Goal: Task Accomplishment & Management: Complete application form

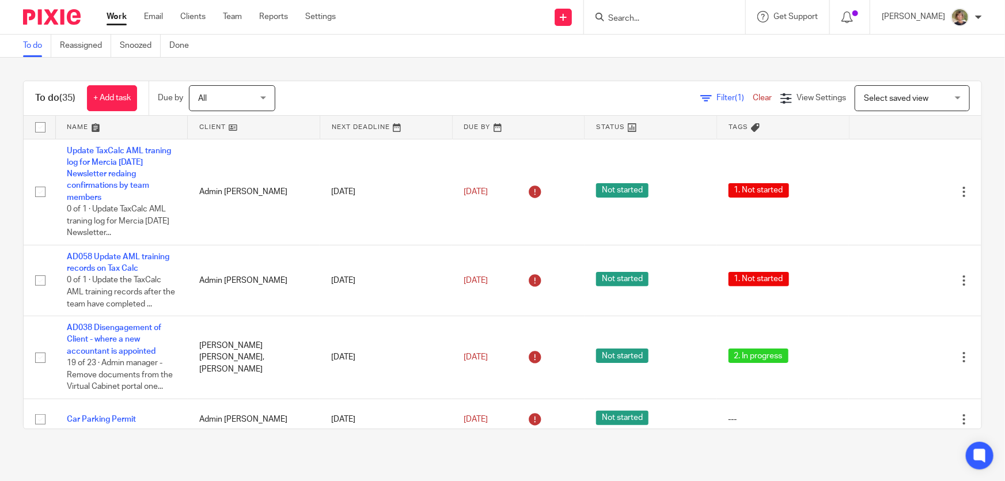
click at [660, 20] on input "Search" at bounding box center [659, 19] width 104 height 10
type input "vinta"
click at [692, 46] on link at bounding box center [702, 49] width 195 height 27
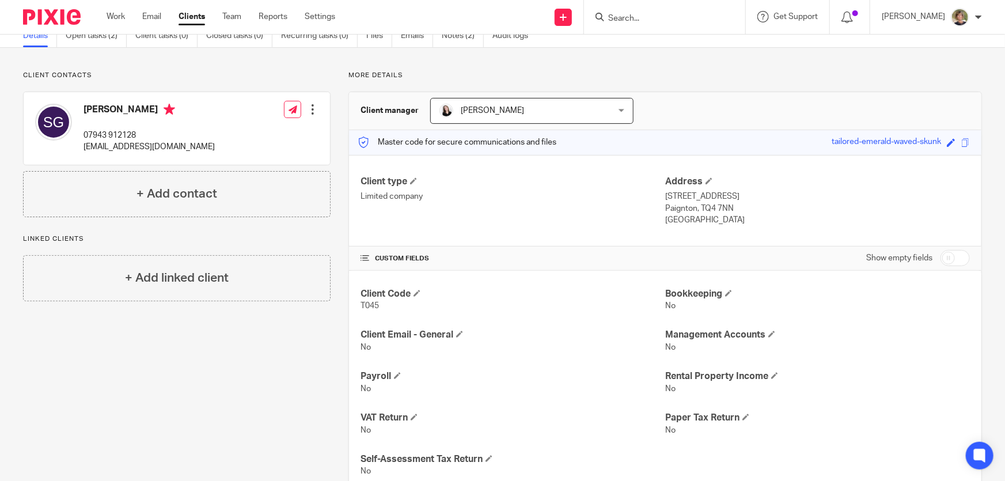
scroll to position [131, 0]
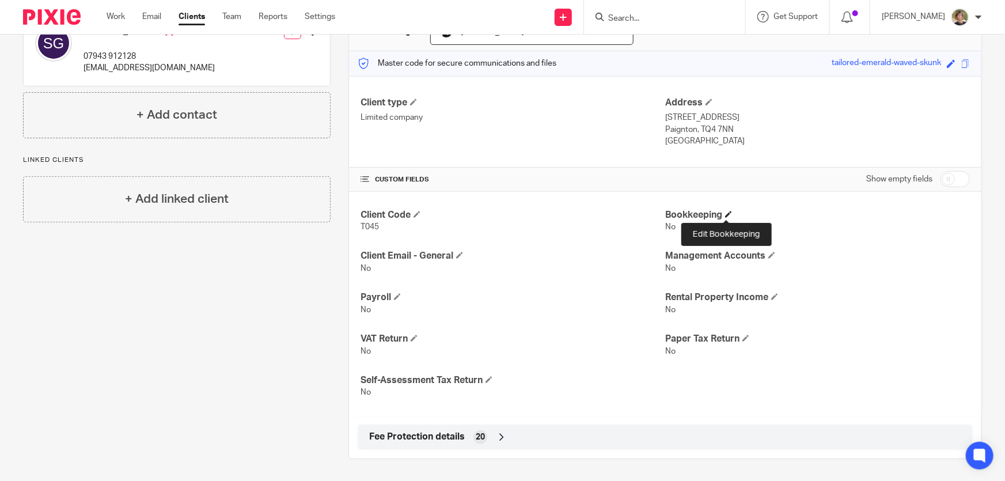
click at [725, 211] on span at bounding box center [728, 214] width 7 height 7
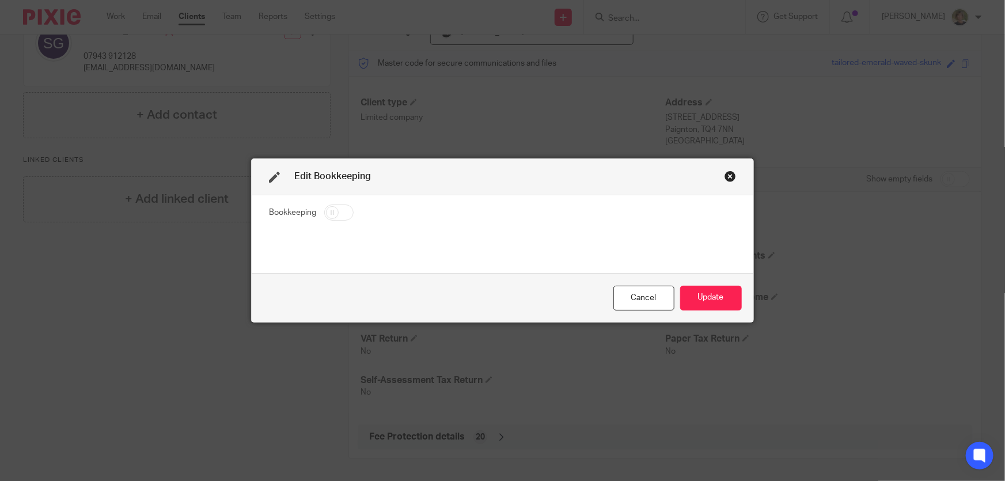
click at [328, 211] on input "checkbox" at bounding box center [338, 213] width 29 height 16
checkbox input "true"
click at [722, 293] on button "Update" at bounding box center [711, 298] width 62 height 25
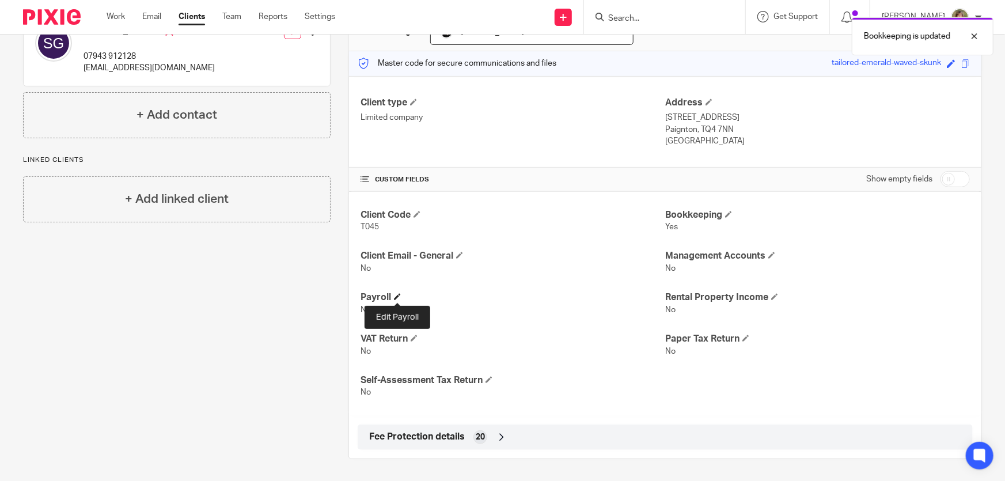
click at [397, 294] on span at bounding box center [397, 296] width 7 height 7
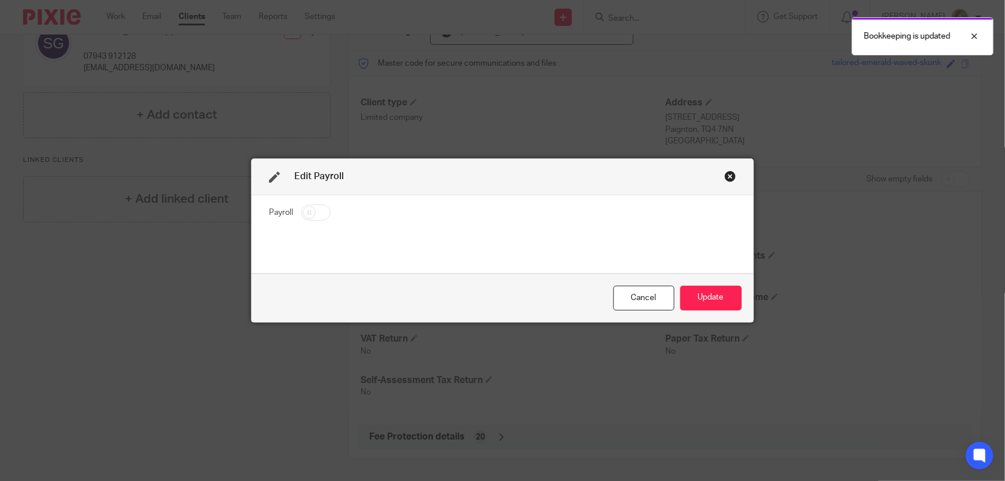
click at [308, 211] on input "checkbox" at bounding box center [315, 213] width 29 height 16
checkbox input "true"
click at [714, 301] on button "Update" at bounding box center [711, 298] width 62 height 25
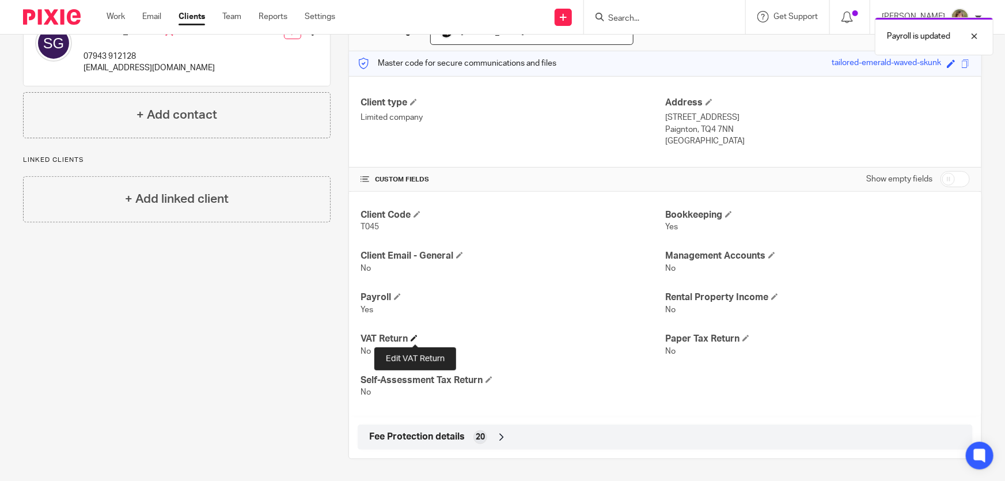
click at [412, 335] on span at bounding box center [414, 338] width 7 height 7
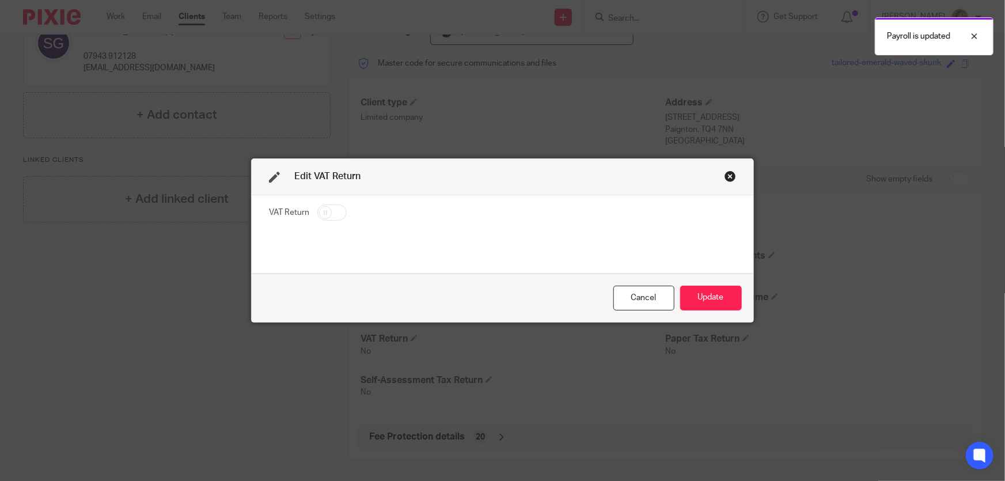
click at [328, 211] on input "checkbox" at bounding box center [331, 213] width 29 height 16
checkbox input "true"
click at [695, 293] on button "Update" at bounding box center [711, 298] width 62 height 25
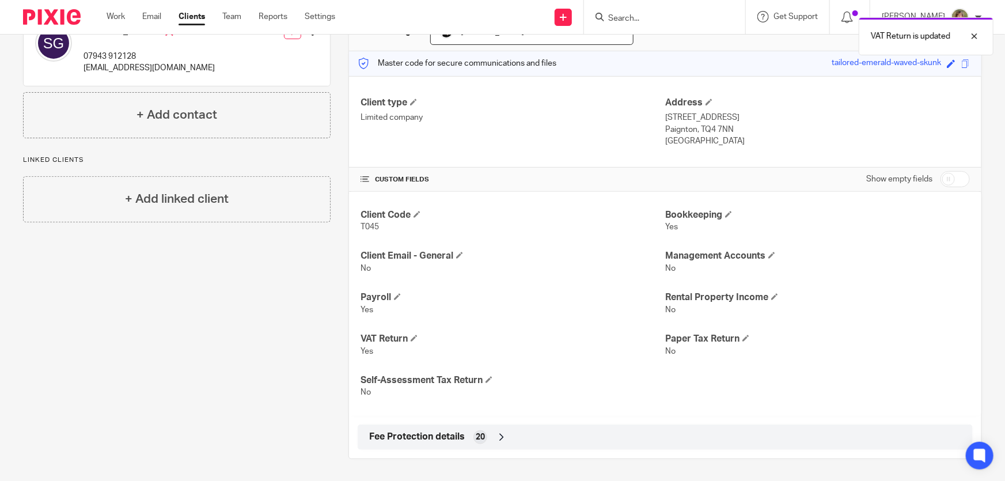
scroll to position [0, 0]
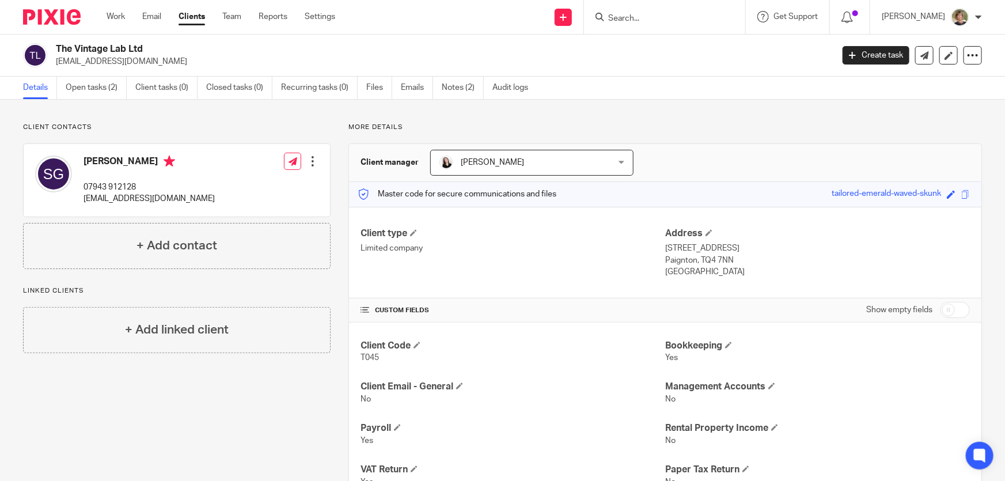
click at [683, 22] on input "Search" at bounding box center [659, 19] width 104 height 10
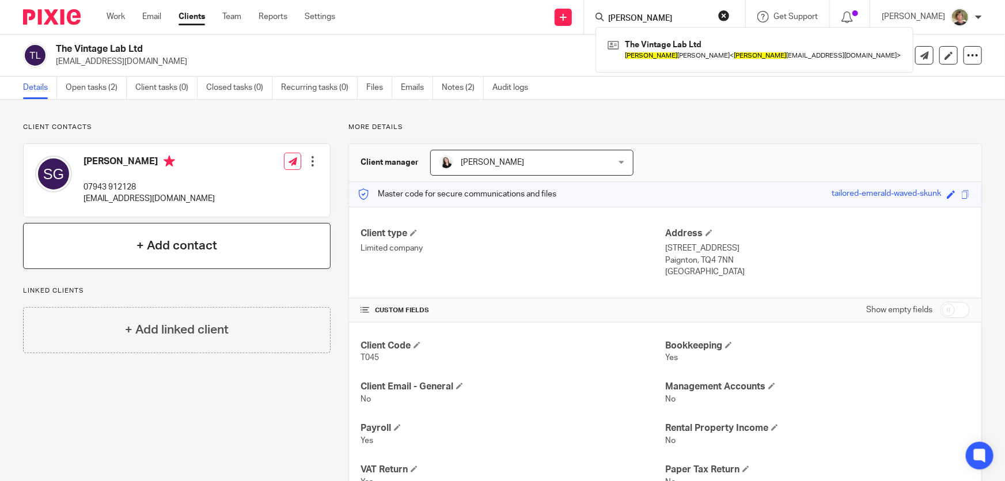
type input "scott"
click at [178, 244] on h4 "+ Add contact" at bounding box center [177, 246] width 81 height 18
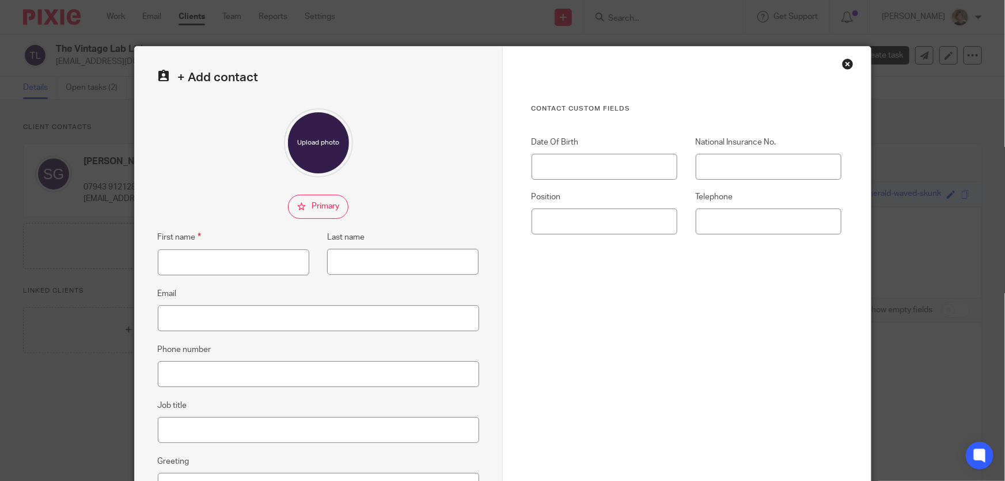
click at [846, 67] on div "Close this dialog window" at bounding box center [848, 64] width 12 height 12
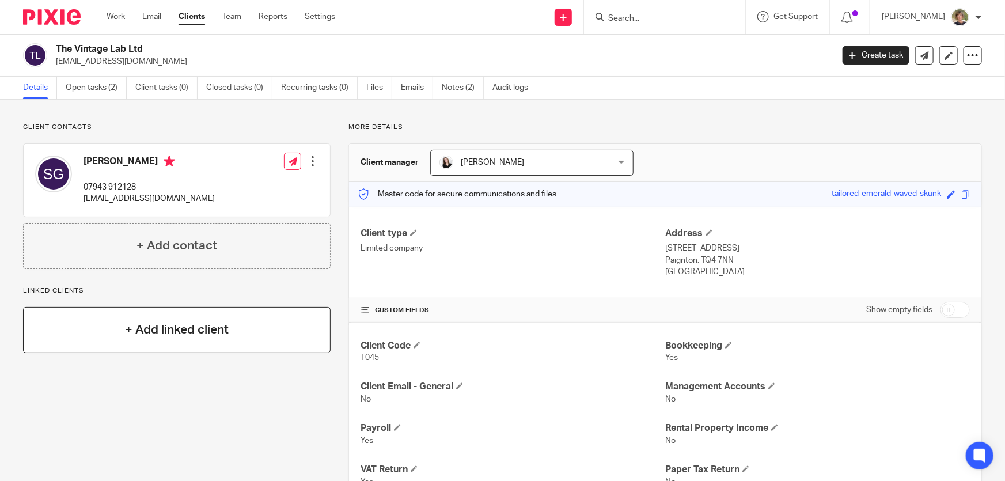
click at [141, 332] on h4 "+ Add linked client" at bounding box center [177, 330] width 104 height 18
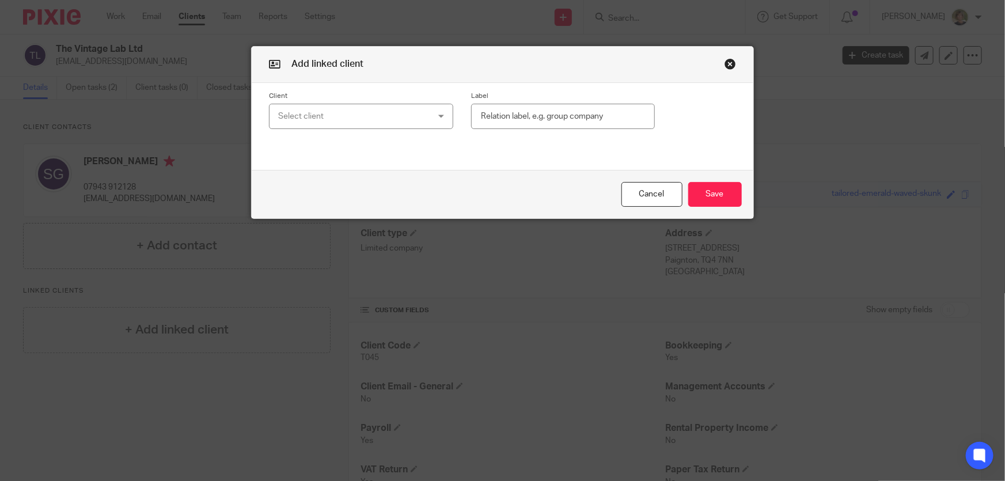
click at [350, 108] on div "Select client" at bounding box center [347, 116] width 139 height 24
type input "Scott Glover"
drag, startPoint x: 655, startPoint y: 192, endPoint x: 745, endPoint y: 60, distance: 160.0
click at [657, 188] on button "Cancel" at bounding box center [652, 194] width 61 height 25
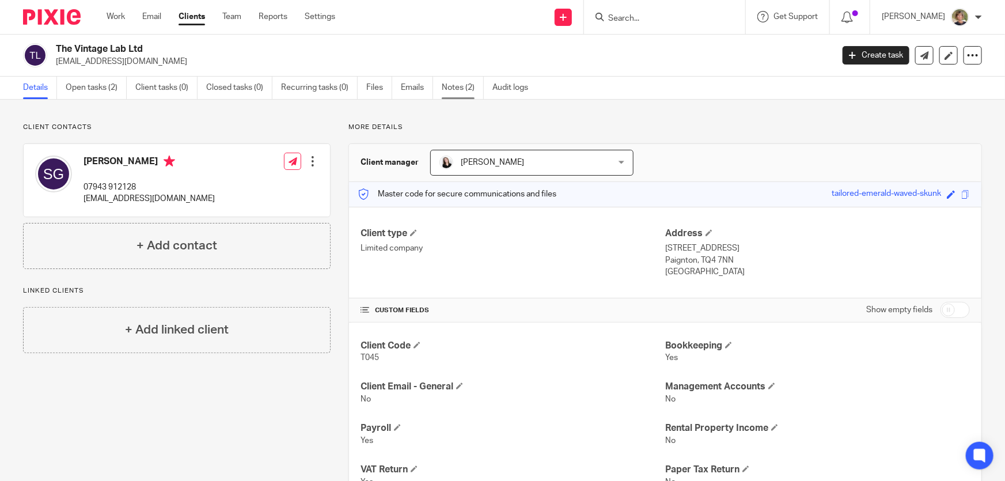
click at [449, 86] on link "Notes (2)" at bounding box center [463, 88] width 42 height 22
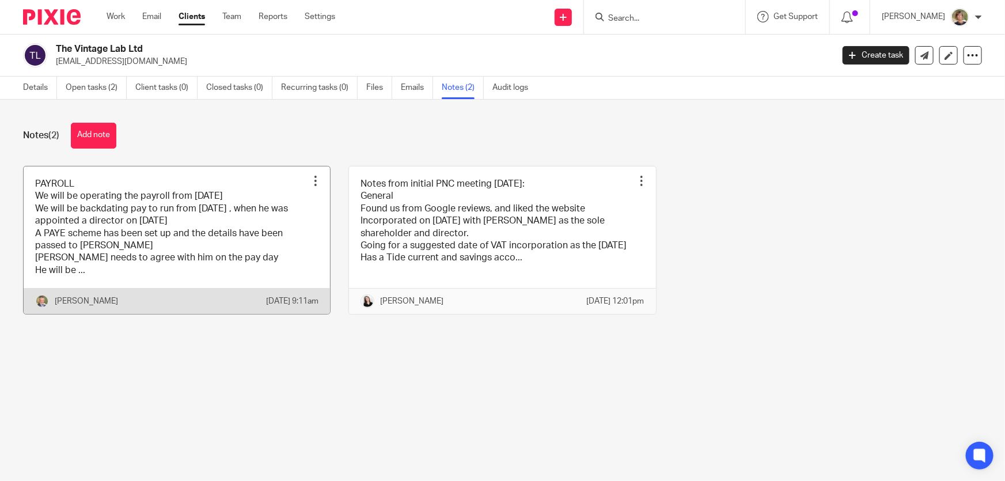
click at [256, 261] on link at bounding box center [177, 240] width 306 height 148
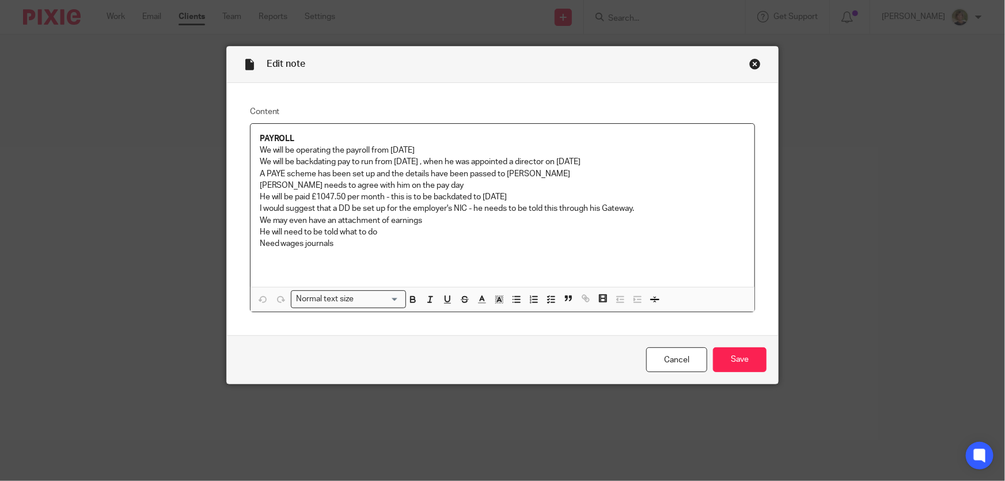
click at [281, 186] on p "Mariane needs to agree with him on the pay day" at bounding box center [503, 186] width 486 height 12
click at [743, 361] on input "Save" at bounding box center [740, 359] width 54 height 25
click at [750, 63] on div "Close this dialog window" at bounding box center [756, 64] width 12 height 12
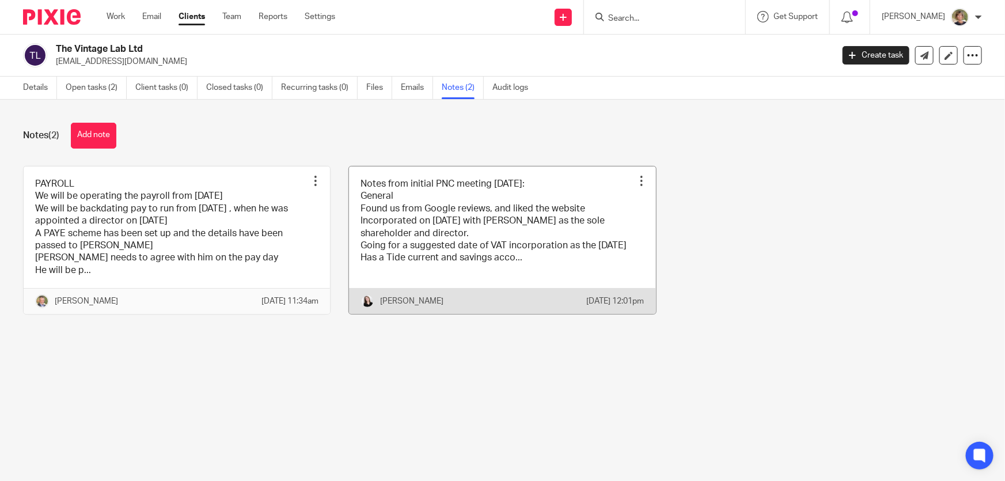
click at [552, 196] on link at bounding box center [502, 240] width 306 height 148
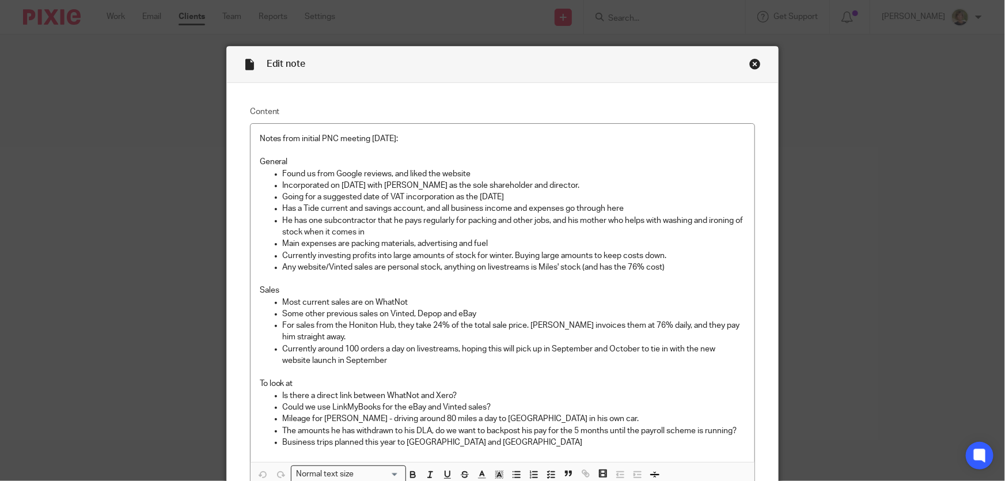
click at [750, 62] on div "Close this dialog window" at bounding box center [756, 64] width 12 height 12
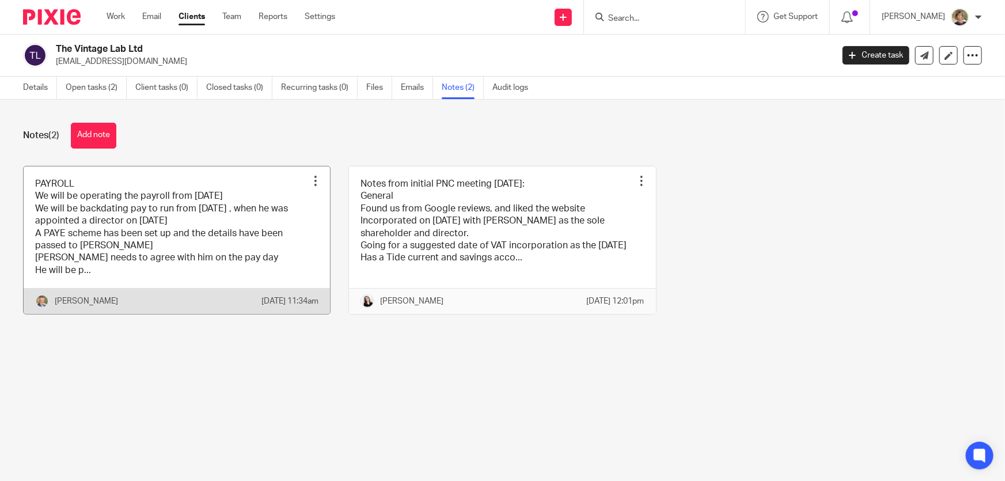
click at [62, 290] on link at bounding box center [177, 240] width 306 height 148
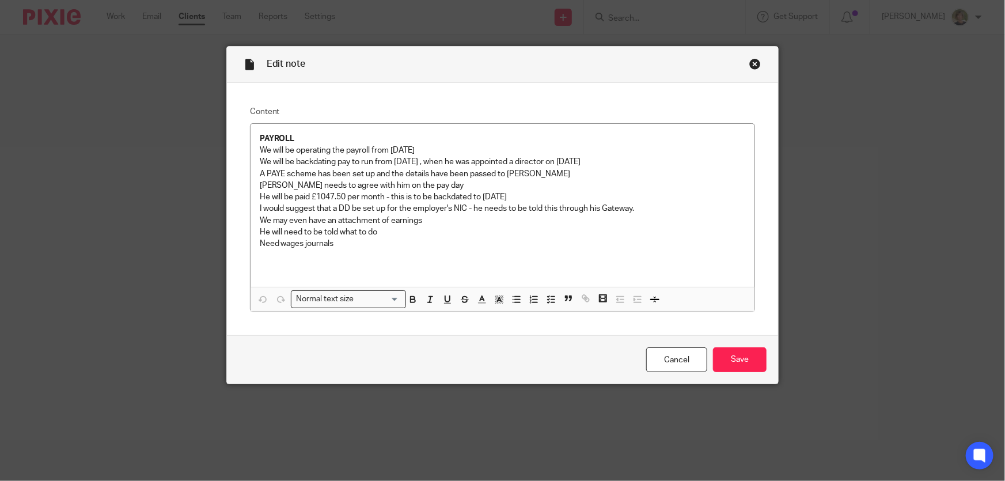
click at [750, 60] on div "Close this dialog window" at bounding box center [756, 64] width 12 height 12
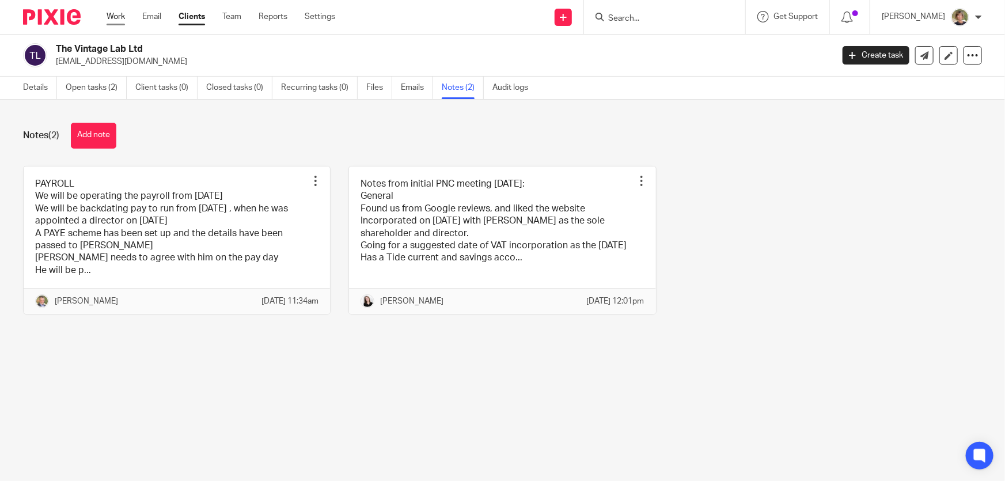
click at [117, 15] on link "Work" at bounding box center [116, 17] width 18 height 12
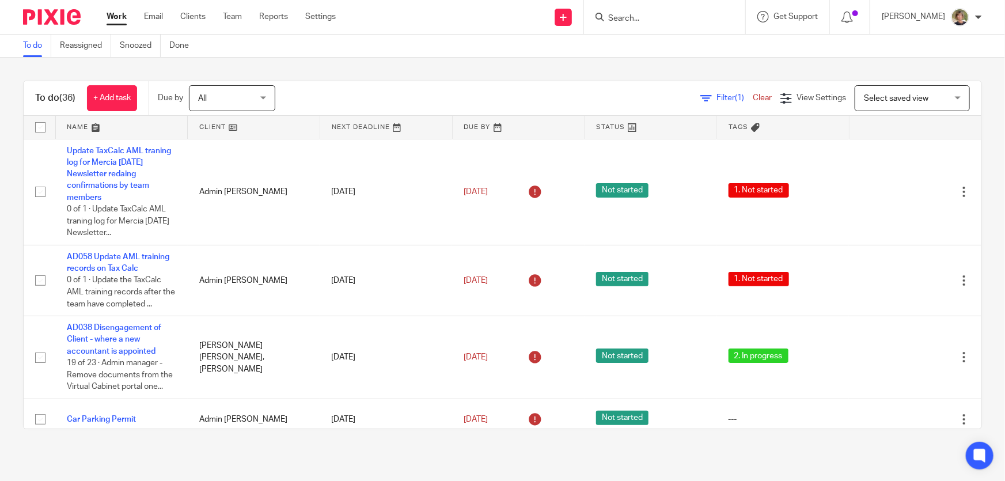
click at [682, 20] on input "Search" at bounding box center [659, 19] width 104 height 10
type input "the vintage"
click at [655, 46] on link at bounding box center [702, 49] width 195 height 27
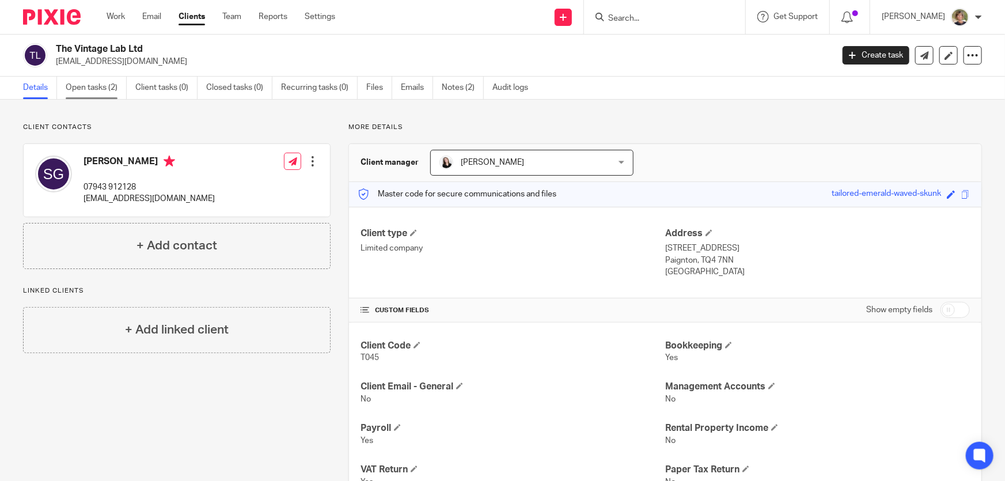
click at [71, 85] on link "Open tasks (2)" at bounding box center [96, 88] width 61 height 22
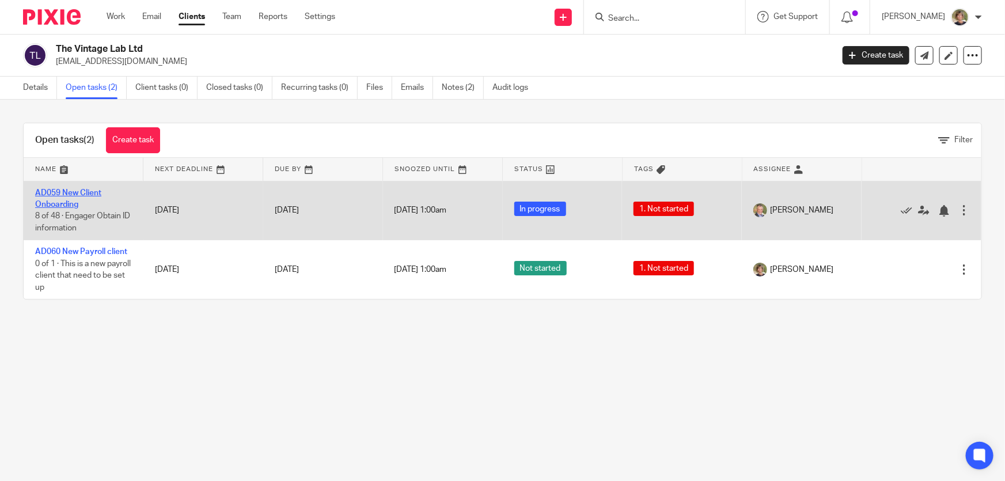
click at [71, 194] on link "AD059 New Client Onboarding" at bounding box center [68, 199] width 66 height 20
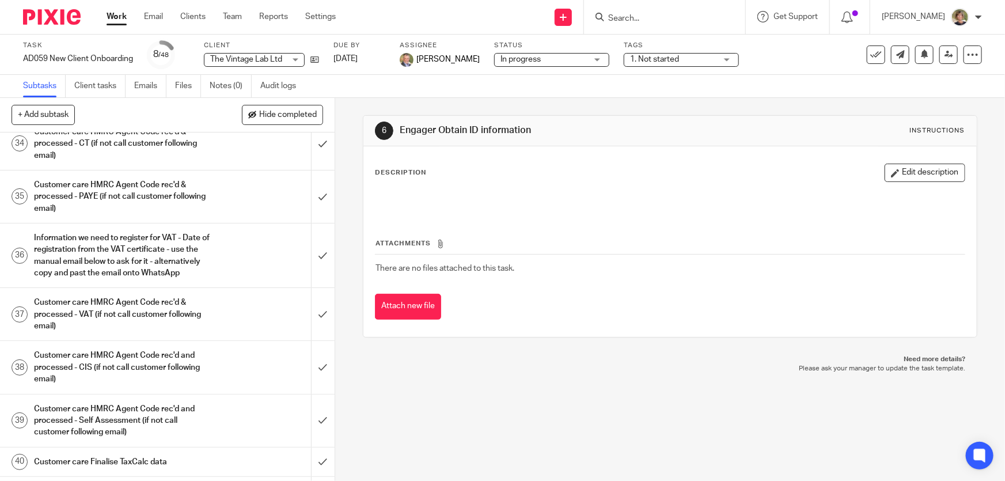
scroll to position [1152, 0]
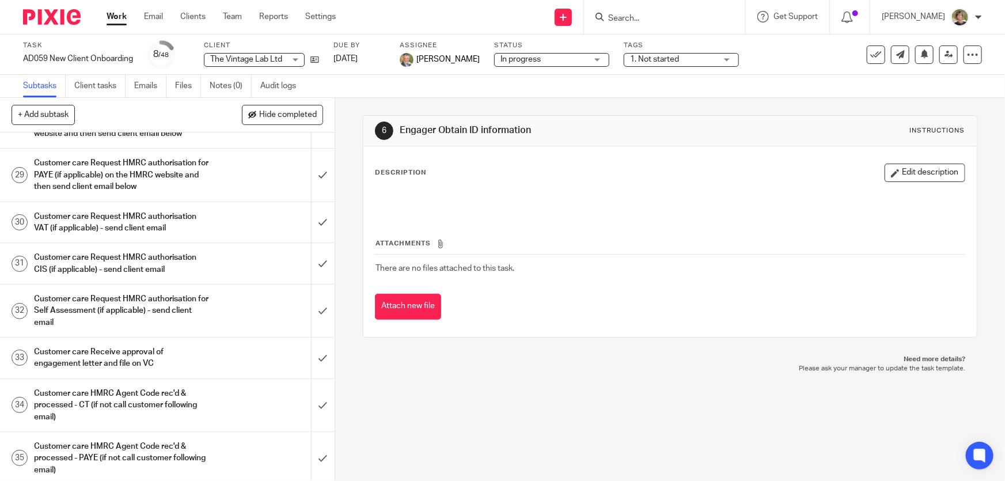
click at [118, 12] on link "Work" at bounding box center [117, 17] width 20 height 12
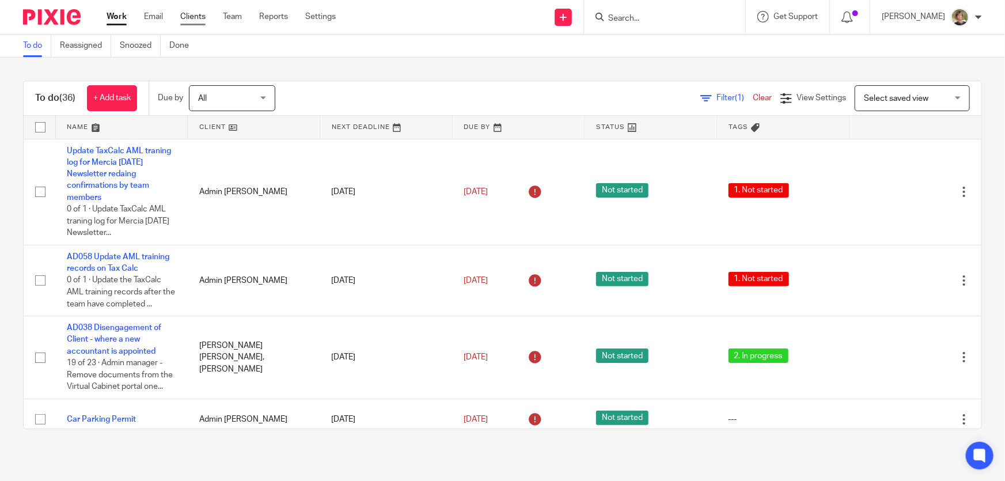
click at [191, 14] on link "Clients" at bounding box center [192, 17] width 25 height 12
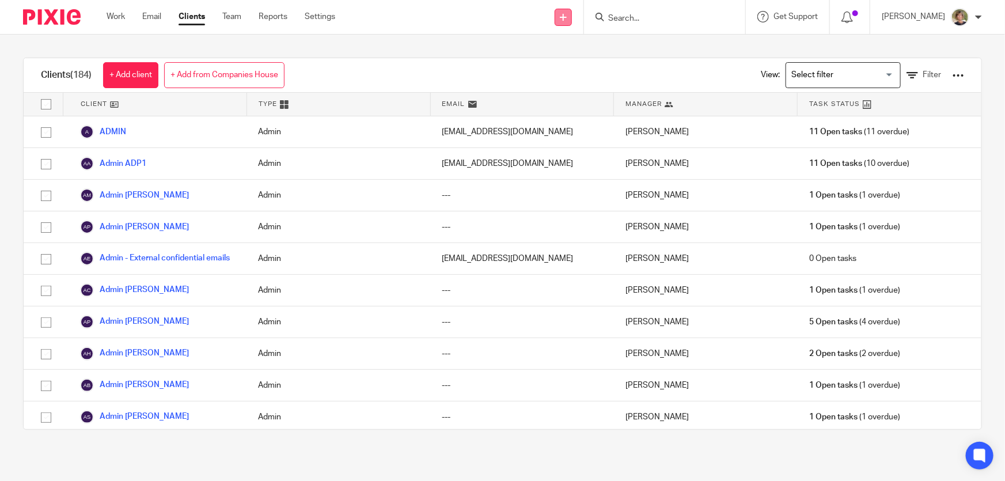
click at [572, 16] on link at bounding box center [563, 17] width 17 height 17
click at [566, 88] on link "Add client" at bounding box center [572, 88] width 71 height 17
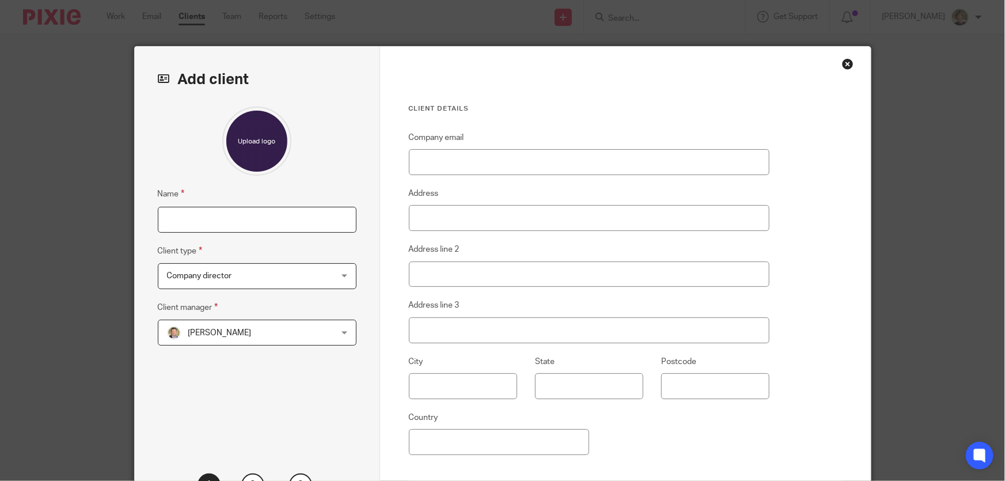
click at [227, 218] on input "Name" at bounding box center [257, 220] width 199 height 26
type input "[PERSON_NAME]"
click at [342, 330] on div "[PERSON_NAME] [PERSON_NAME]" at bounding box center [257, 333] width 199 height 26
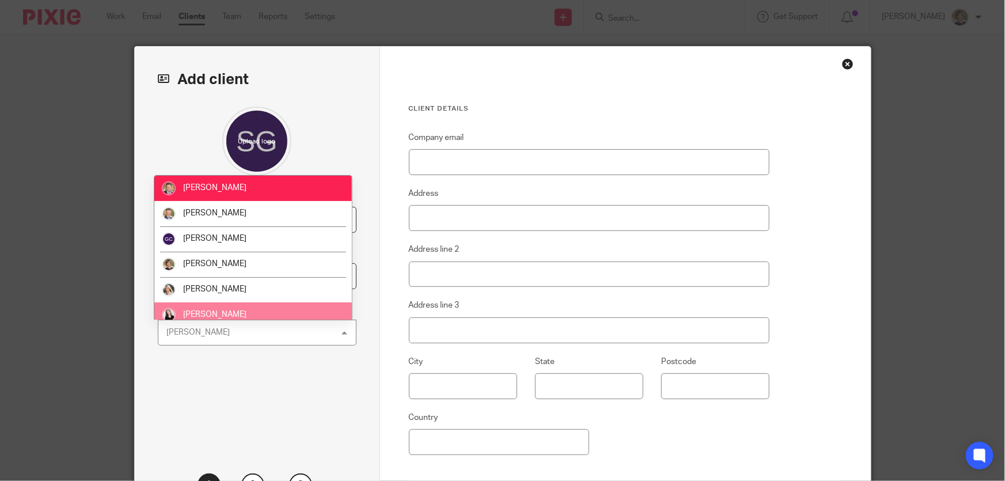
click at [226, 315] on li "[PERSON_NAME]" at bounding box center [253, 314] width 198 height 25
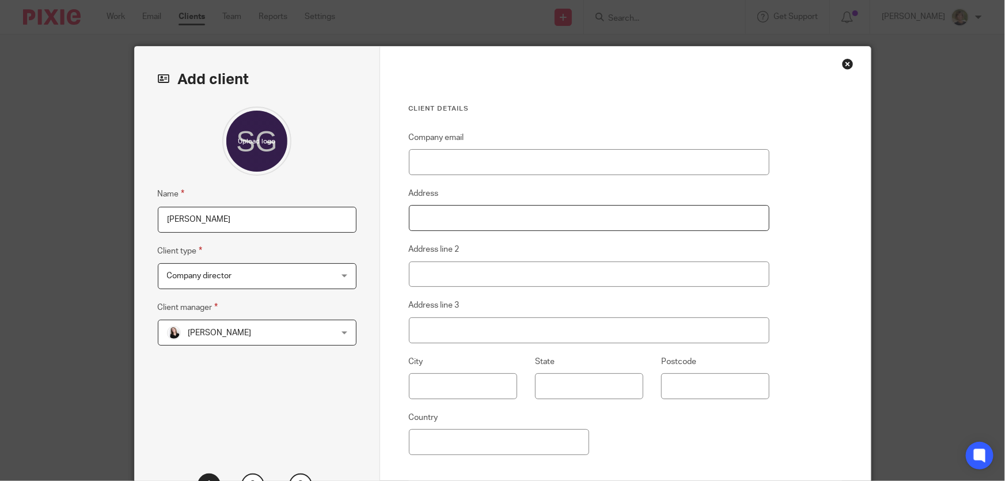
click at [461, 219] on input "Address" at bounding box center [589, 218] width 361 height 26
type input "[STREET_ADDRESS]"
type input "Paignton"
type input "Devon"
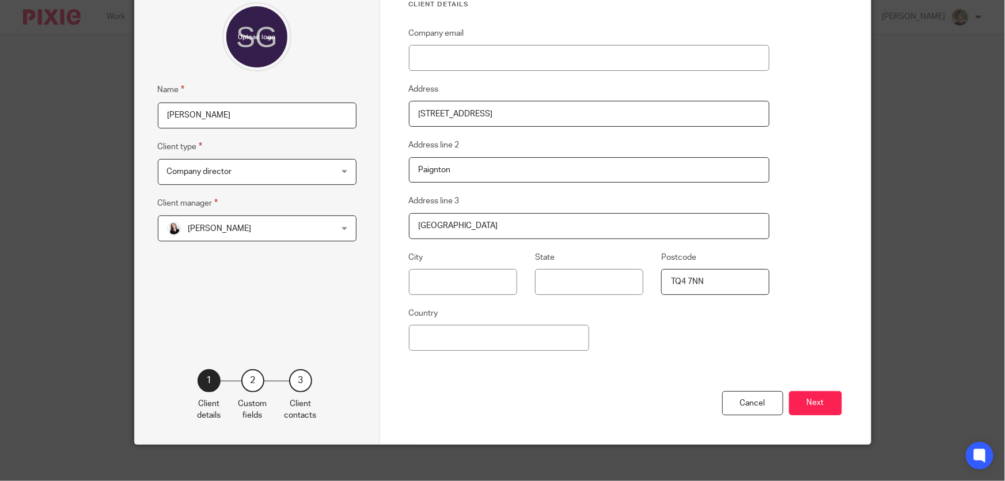
scroll to position [116, 0]
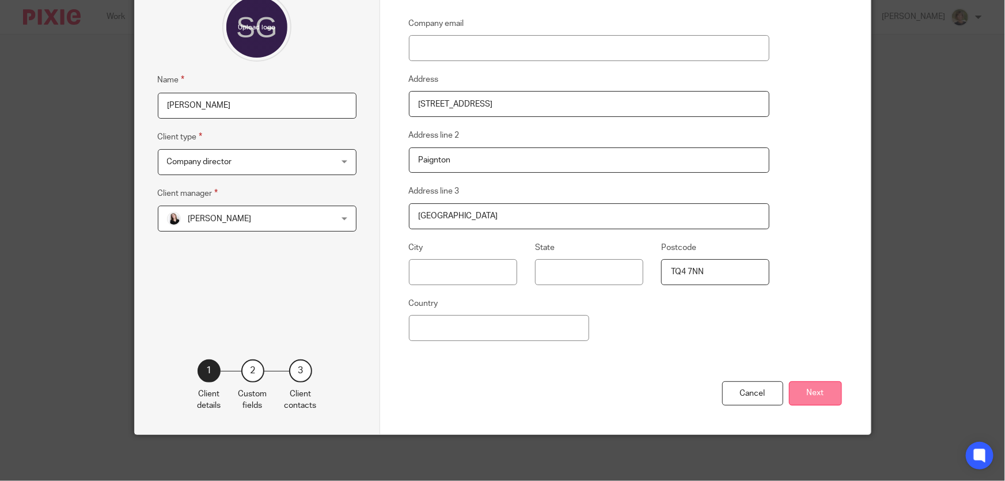
type input "TQ4 7NN"
click at [812, 388] on button "Next" at bounding box center [815, 393] width 53 height 25
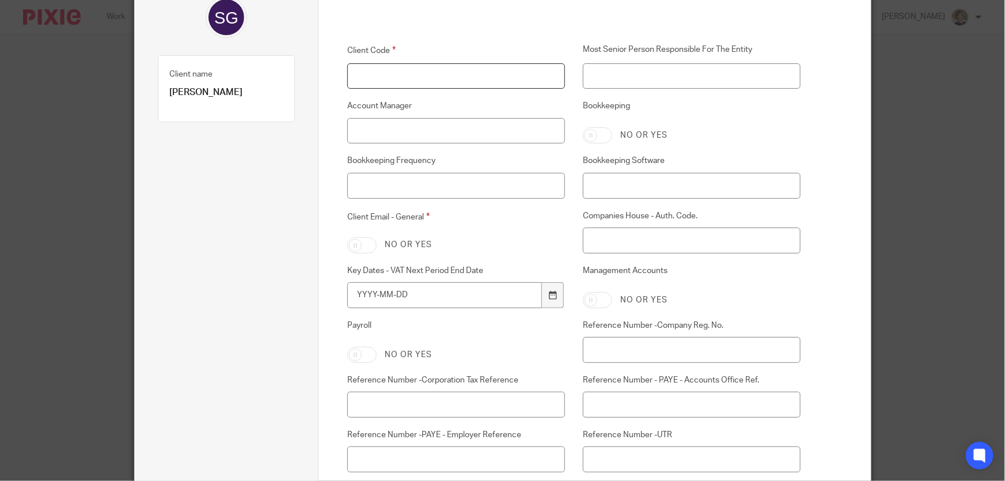
click at [373, 74] on input "Client Code" at bounding box center [456, 76] width 218 height 26
click at [402, 77] on input "Client Code" at bounding box center [456, 76] width 218 height 26
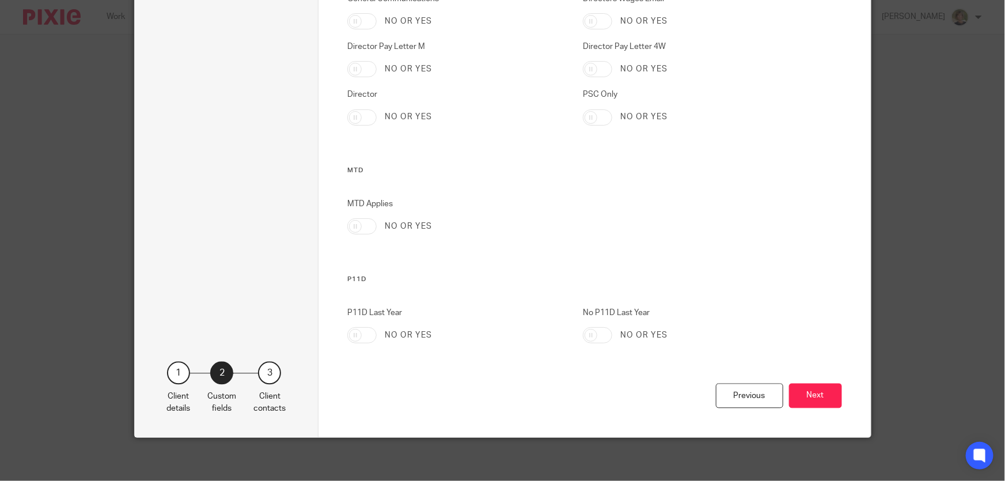
scroll to position [3313, 0]
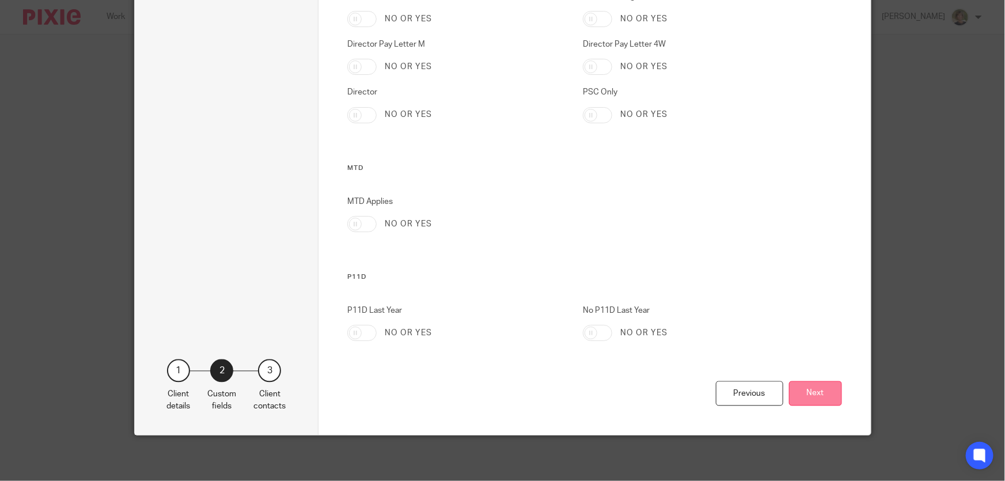
type input "T045A"
click at [826, 389] on button "Next" at bounding box center [815, 393] width 53 height 25
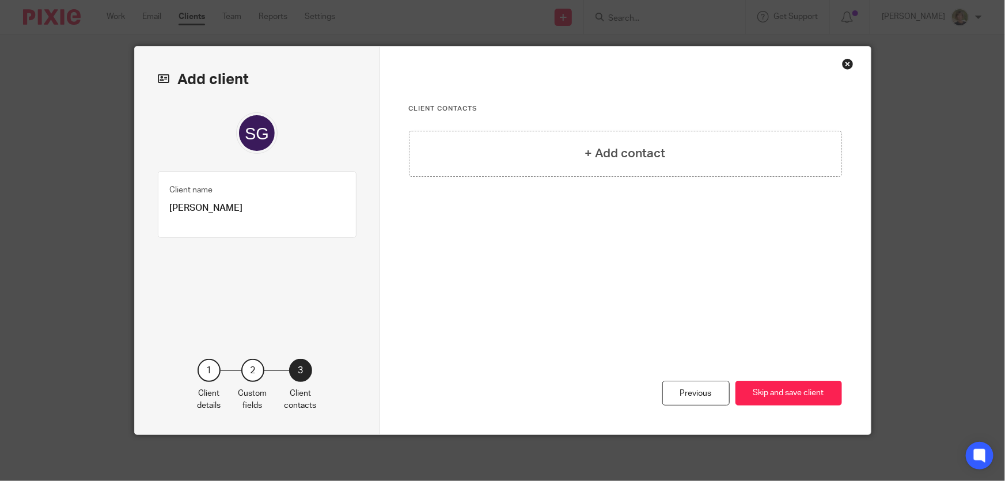
scroll to position [0, 0]
click at [631, 149] on h4 "+ Add contact" at bounding box center [625, 154] width 81 height 18
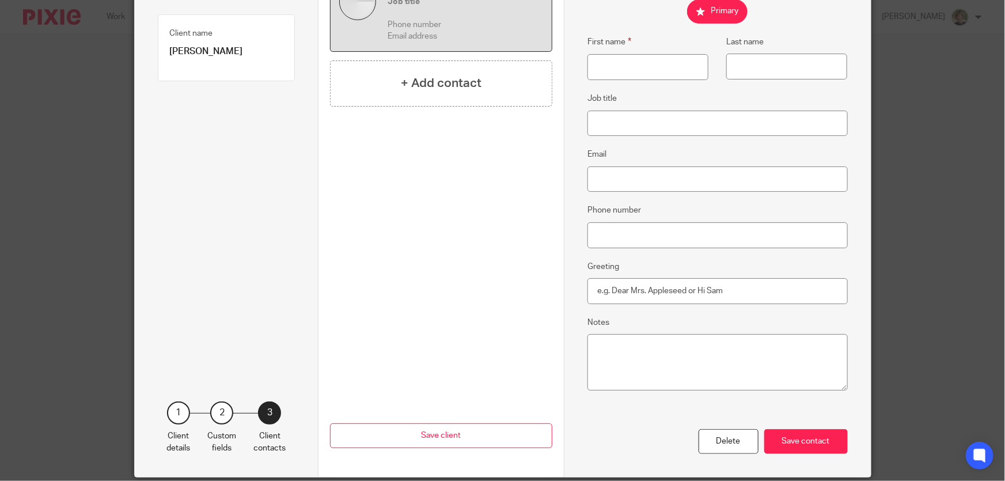
scroll to position [200, 0]
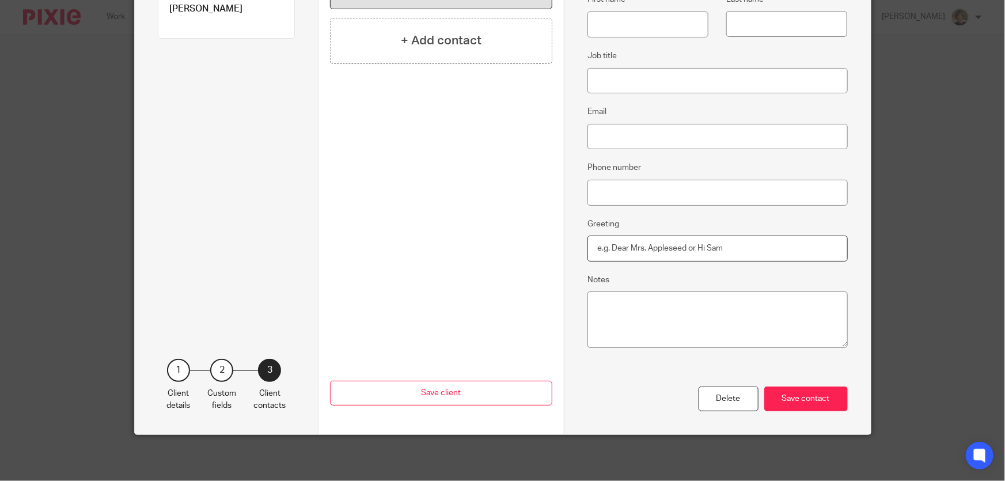
click at [665, 247] on input "Greeting" at bounding box center [718, 249] width 260 height 26
type input "Scott"
click at [817, 403] on div "Save contact" at bounding box center [806, 399] width 84 height 25
type input "Scott"
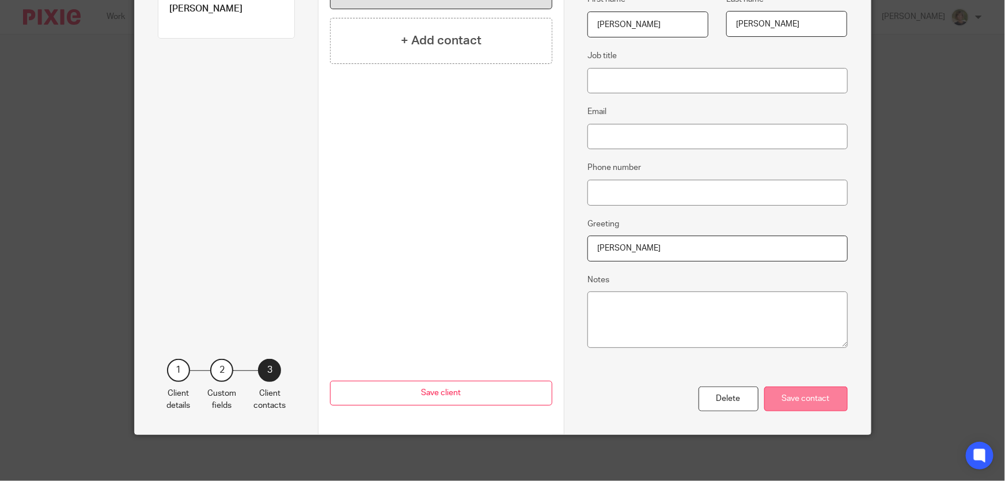
type input "Glover"
click at [805, 398] on div "Save contact" at bounding box center [806, 399] width 84 height 25
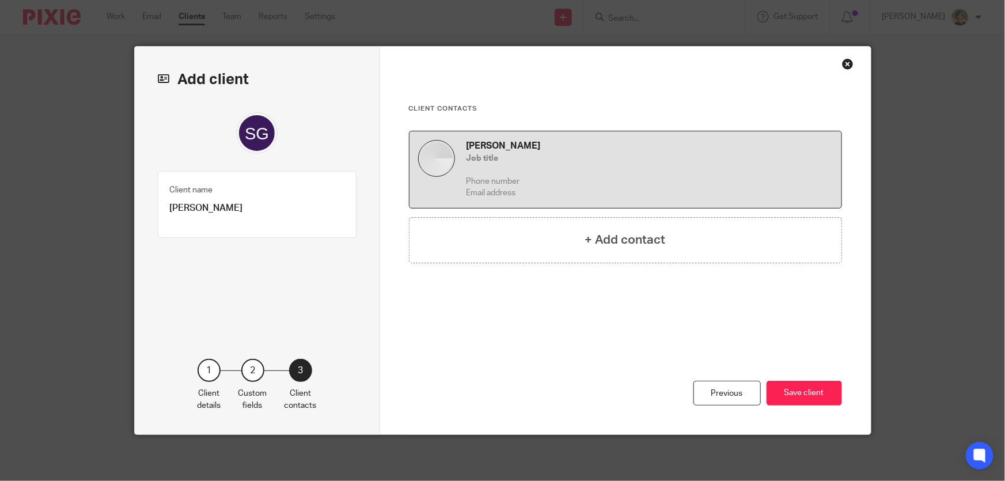
scroll to position [0, 0]
click at [809, 384] on button "Save client" at bounding box center [804, 393] width 75 height 25
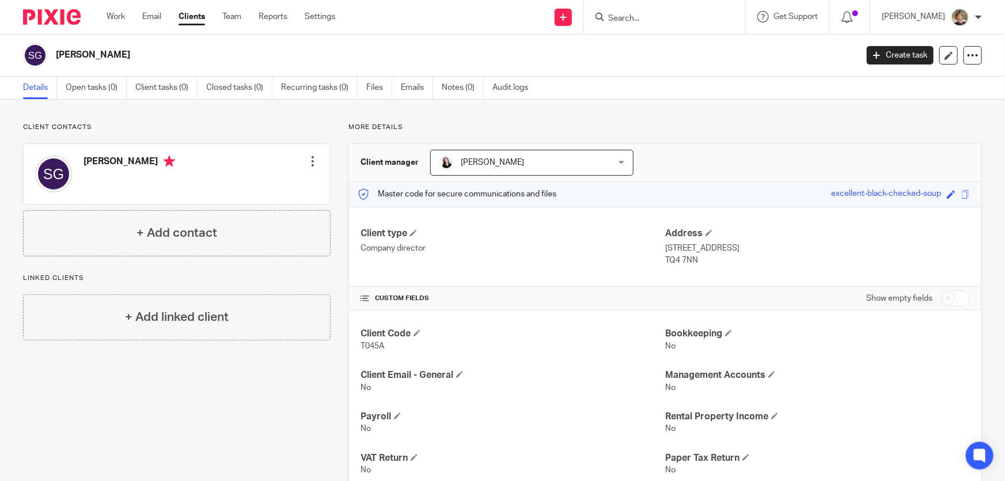
click at [669, 17] on input "Search" at bounding box center [659, 19] width 104 height 10
type input "the vin"
click at [701, 53] on link at bounding box center [702, 49] width 195 height 27
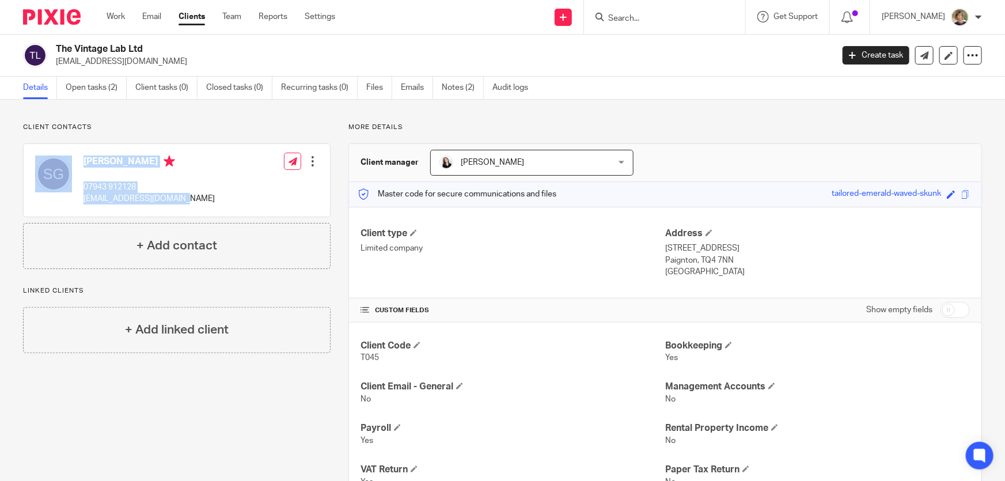
drag, startPoint x: 183, startPoint y: 200, endPoint x: 74, endPoint y: 198, distance: 108.9
click at [74, 198] on div "Scott Glover 07943 912128 scottglove246@gmail.com Edit contact Create client fr…" at bounding box center [177, 180] width 306 height 73
click at [214, 201] on div "Scott Glover 07943 912128 scottglove246@gmail.com Edit contact Create client fr…" at bounding box center [177, 180] width 306 height 73
drag, startPoint x: 184, startPoint y: 196, endPoint x: 81, endPoint y: 196, distance: 102.5
click at [81, 196] on div "Scott Glover 07943 912128 scottglove246@gmail.com Edit contact Create client fr…" at bounding box center [177, 180] width 306 height 73
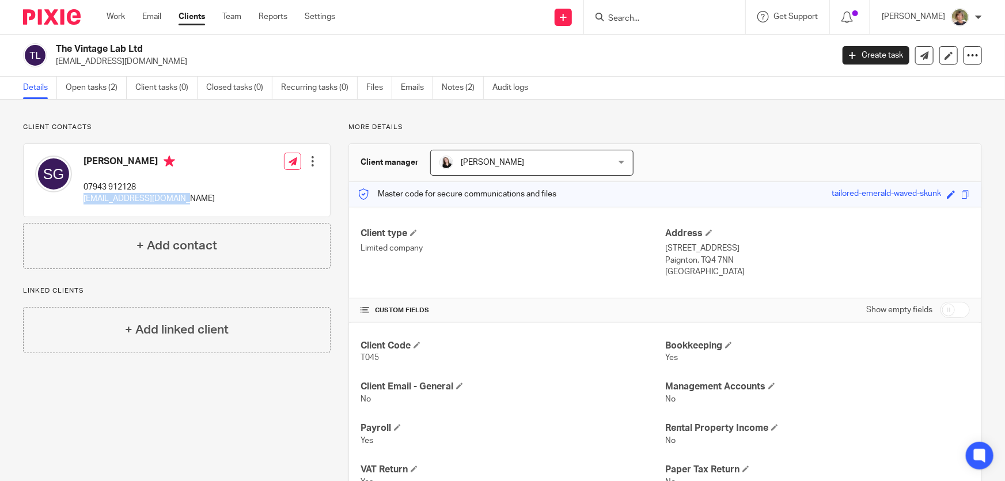
copy p "scottglove246@gmail.com"
click at [650, 15] on input "Search" at bounding box center [659, 19] width 104 height 10
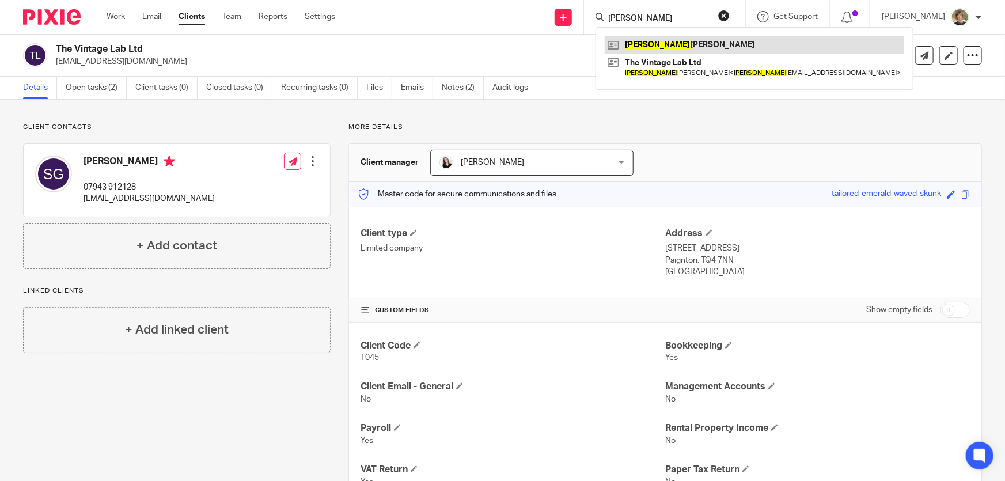
type input "scott"
click at [665, 43] on link at bounding box center [755, 44] width 300 height 17
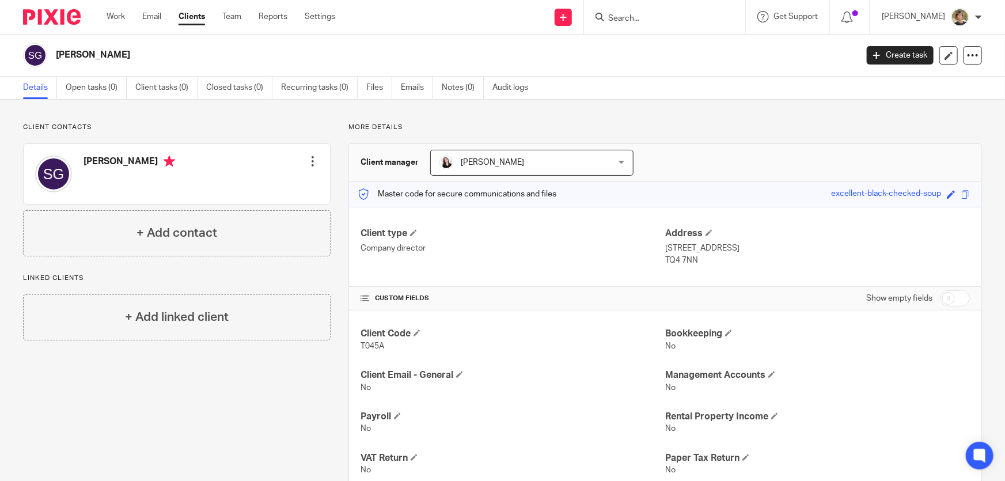
click at [307, 158] on div at bounding box center [313, 162] width 12 height 12
click at [250, 187] on link "Edit contact" at bounding box center [259, 187] width 110 height 17
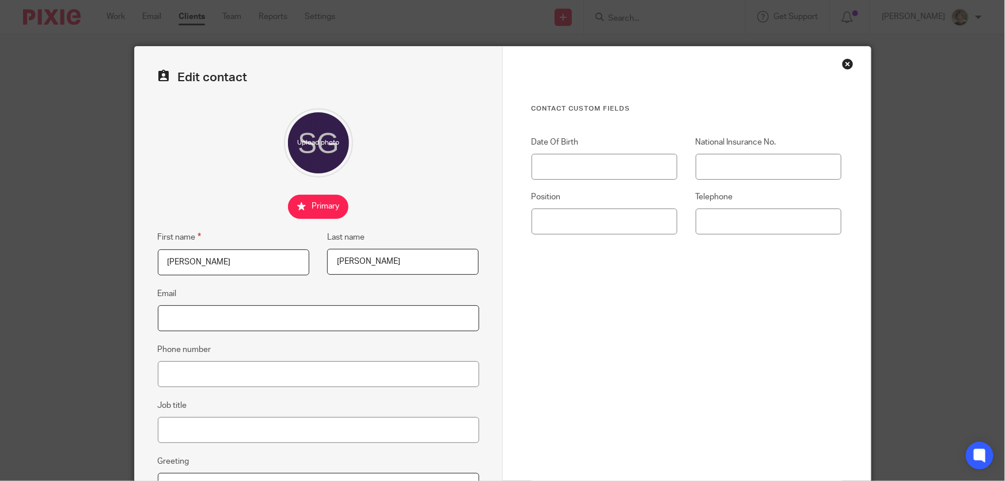
click at [205, 315] on input "Email" at bounding box center [318, 318] width 321 height 26
paste input "[EMAIL_ADDRESS][DOMAIN_NAME]"
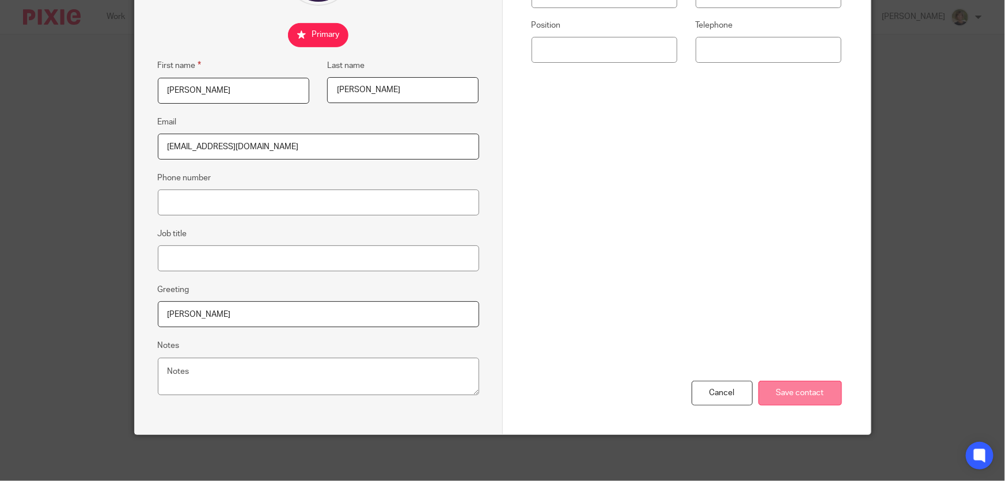
type input "[EMAIL_ADDRESS][DOMAIN_NAME]"
click at [797, 382] on input "Save contact" at bounding box center [801, 393] width 84 height 25
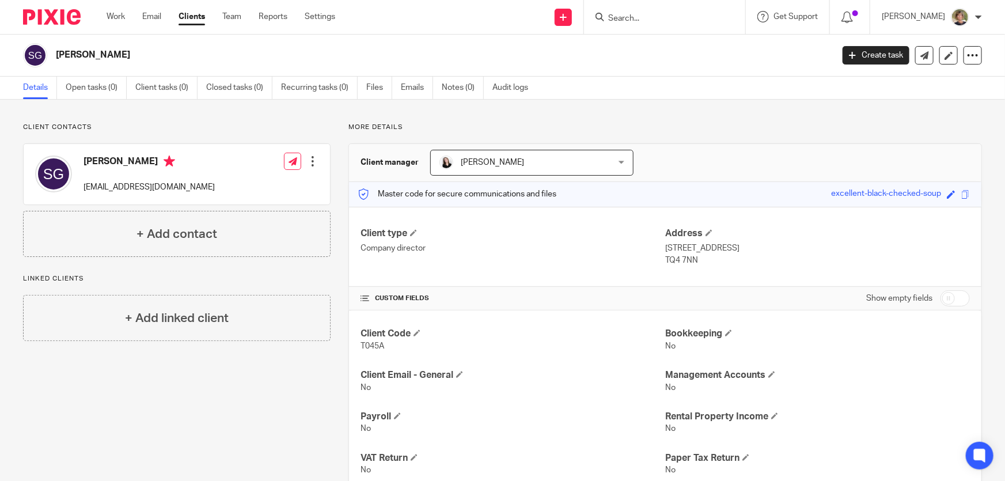
click at [652, 15] on input "Search" at bounding box center [659, 19] width 104 height 10
type input "The Vin"
click at [683, 49] on link at bounding box center [702, 49] width 195 height 27
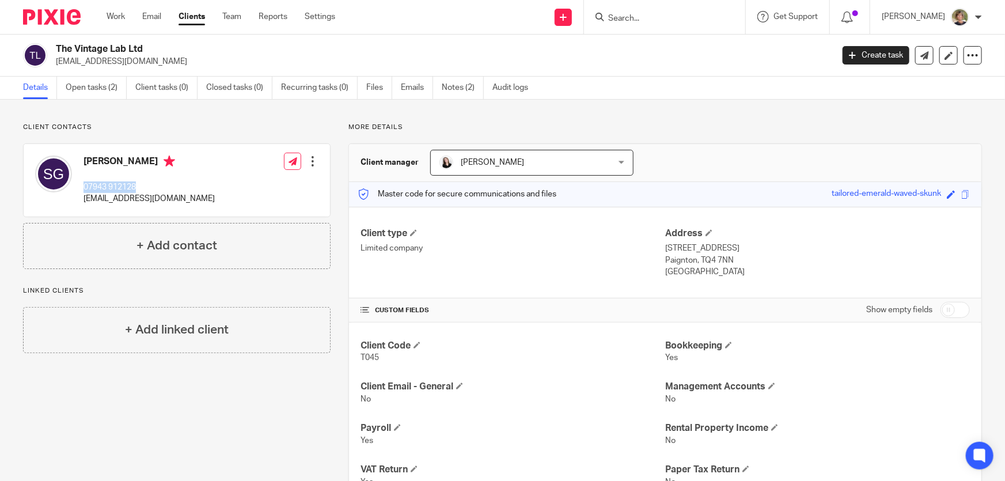
drag, startPoint x: 139, startPoint y: 183, endPoint x: 81, endPoint y: 180, distance: 58.3
click at [81, 180] on div "[PERSON_NAME] 07943 912128 [EMAIL_ADDRESS][DOMAIN_NAME]" at bounding box center [125, 180] width 180 height 61
copy p "07943 912128"
click at [634, 17] on input "Search" at bounding box center [659, 19] width 104 height 10
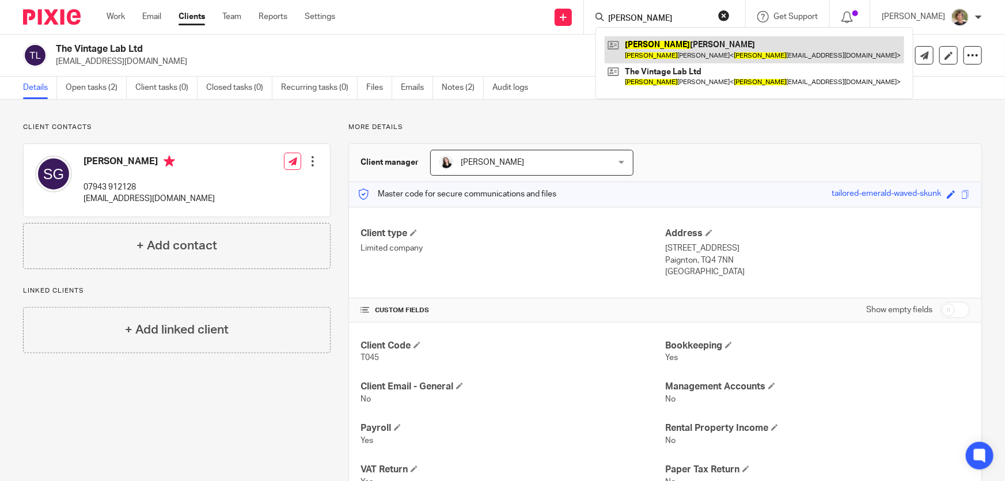
type input "scott"
click at [692, 46] on link at bounding box center [755, 49] width 300 height 27
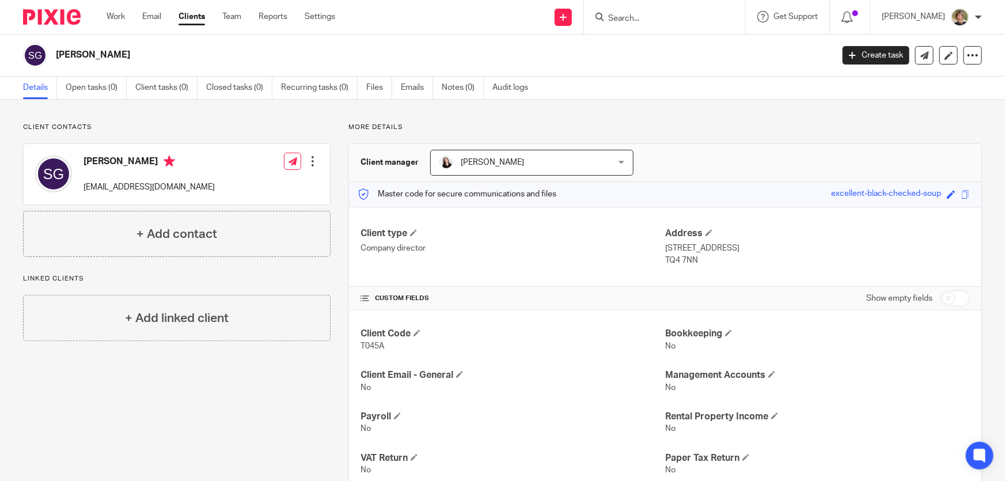
click at [307, 159] on div at bounding box center [313, 162] width 12 height 12
click at [241, 185] on link "Edit contact" at bounding box center [259, 187] width 110 height 17
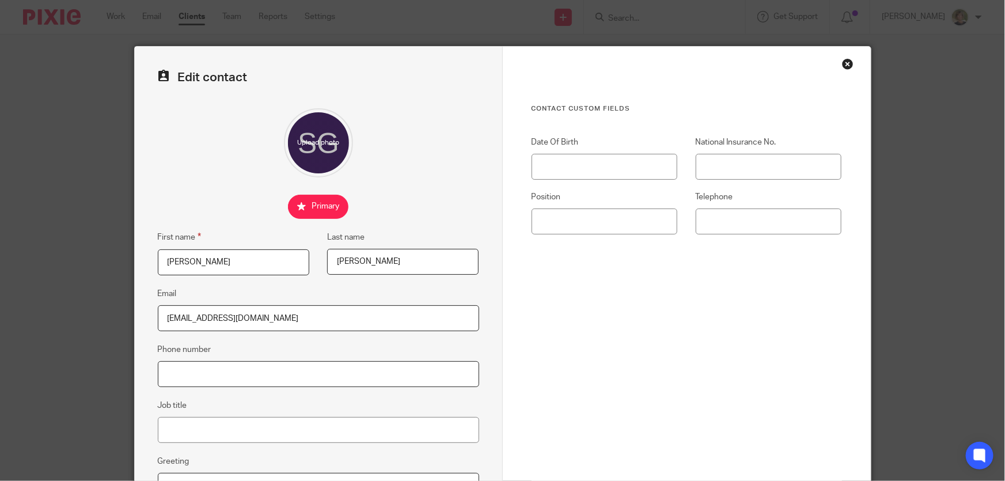
click at [193, 377] on input "Phone number" at bounding box center [318, 374] width 321 height 26
paste input "07943 912128"
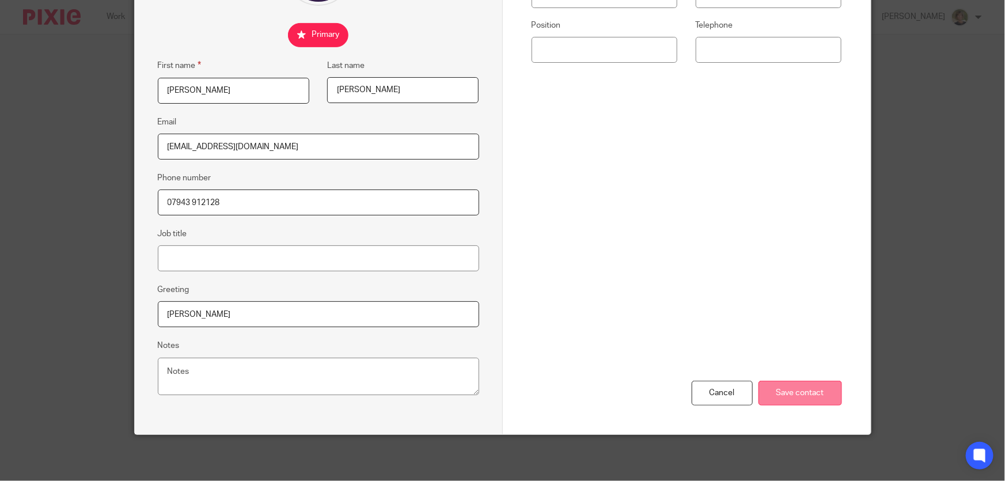
type input "07943 912128"
click at [818, 388] on input "Save contact" at bounding box center [801, 393] width 84 height 25
click at [804, 393] on input "Save contact" at bounding box center [801, 393] width 84 height 25
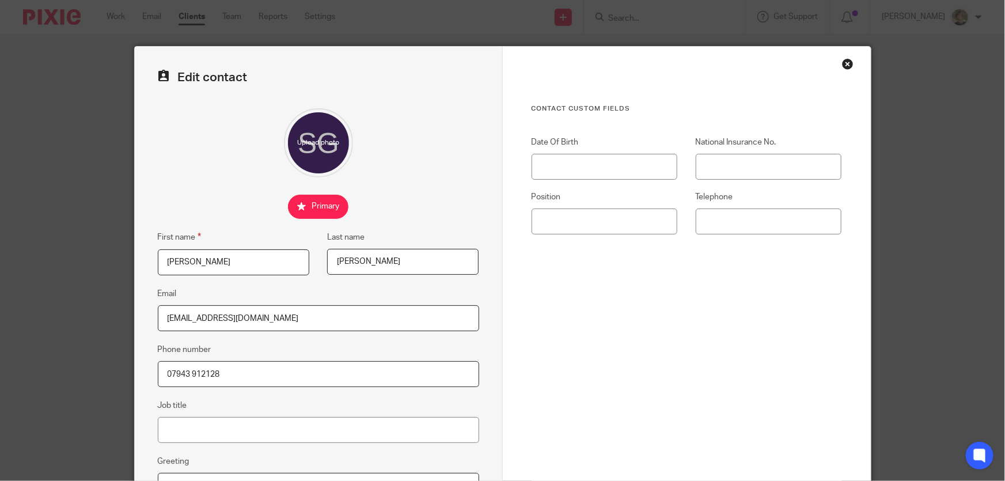
scroll to position [157, 0]
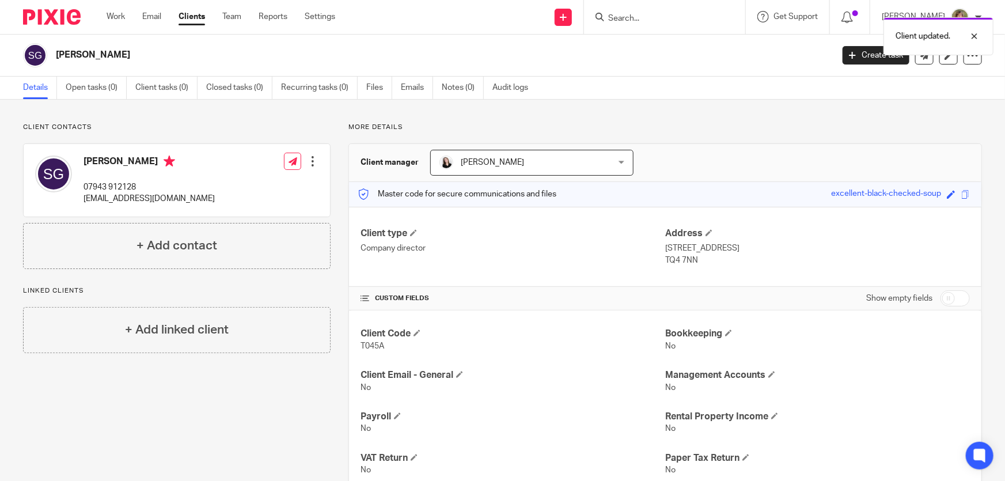
click at [684, 14] on div "Client updated." at bounding box center [748, 34] width 491 height 44
click at [658, 23] on form at bounding box center [668, 17] width 123 height 14
click at [655, 17] on input "Search" at bounding box center [659, 19] width 104 height 10
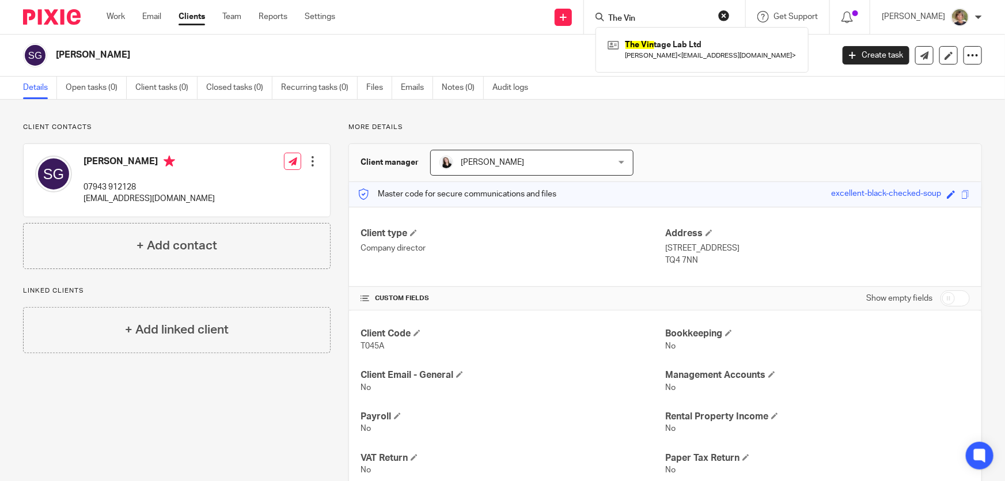
type input "The Vin"
click at [672, 35] on div "The Vin tage Lab Ltd Scott Glover < scottglove246@gmail.com >" at bounding box center [702, 49] width 213 height 45
click at [666, 44] on link at bounding box center [702, 49] width 195 height 27
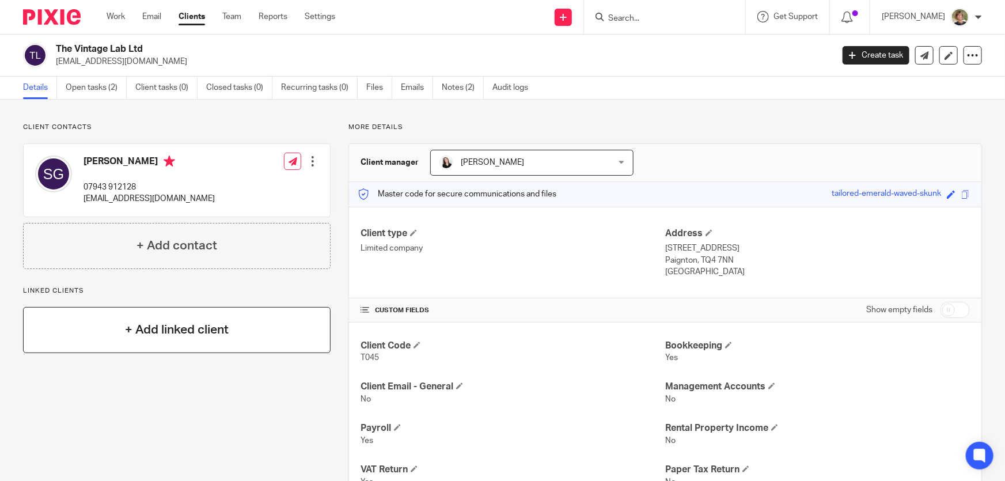
click at [177, 330] on h4 "+ Add linked client" at bounding box center [177, 330] width 104 height 18
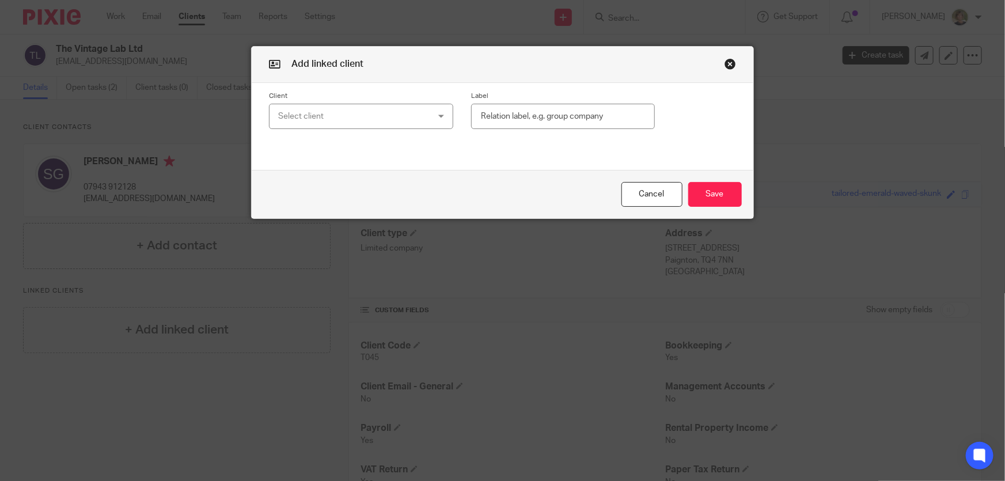
click at [345, 115] on div "Select client" at bounding box center [347, 116] width 139 height 24
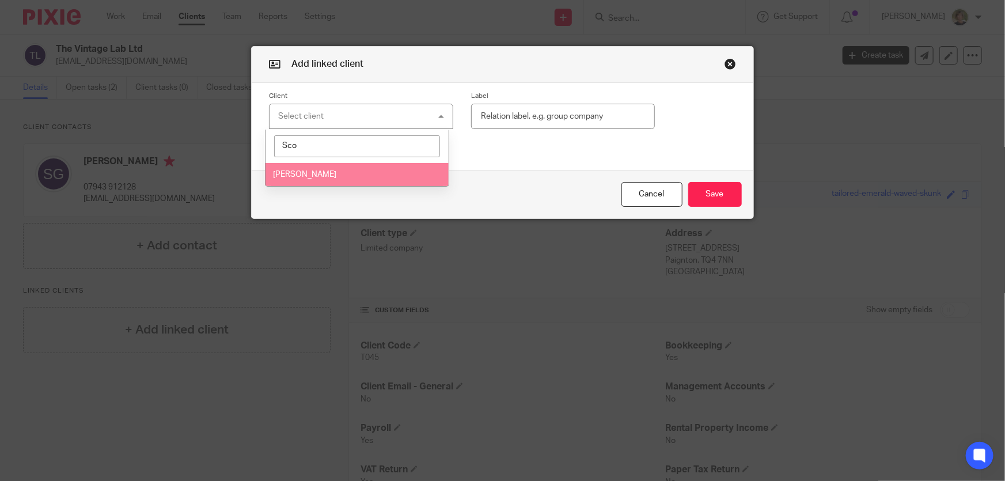
type input "Sco"
click at [309, 175] on span "[PERSON_NAME]" at bounding box center [304, 175] width 63 height 8
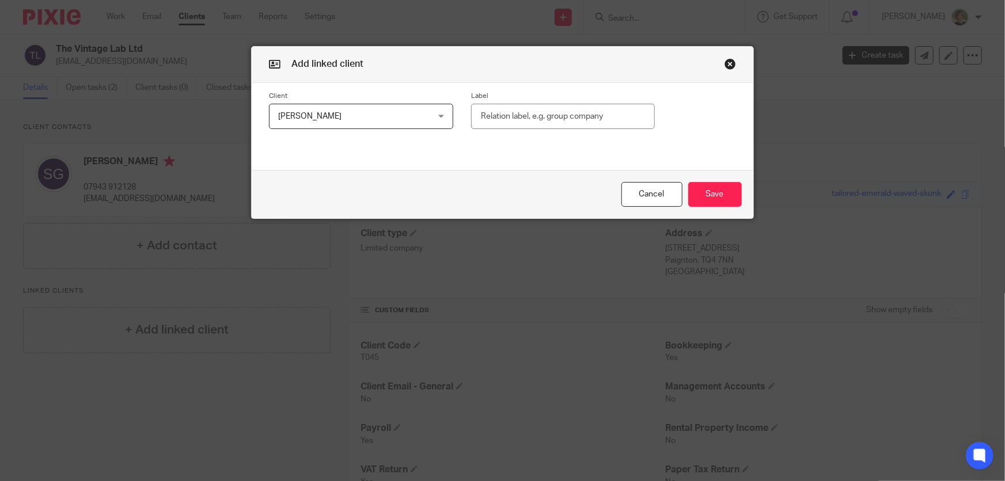
click at [492, 112] on input "text" at bounding box center [563, 117] width 184 height 26
type input "Director"
click at [724, 195] on button "Save" at bounding box center [715, 194] width 54 height 25
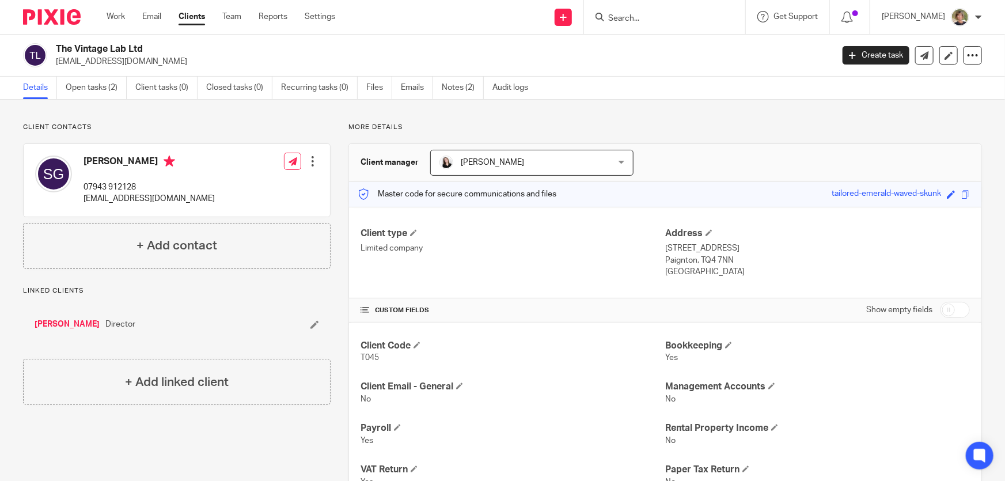
click at [54, 319] on link "[PERSON_NAME]" at bounding box center [67, 325] width 65 height 12
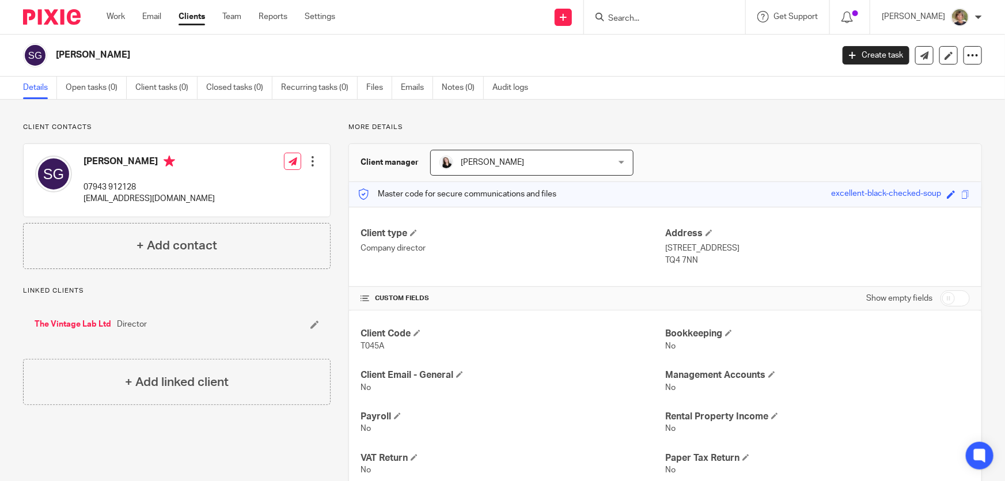
click at [307, 163] on div at bounding box center [313, 162] width 12 height 12
click at [248, 184] on link "Edit contact" at bounding box center [259, 187] width 110 height 17
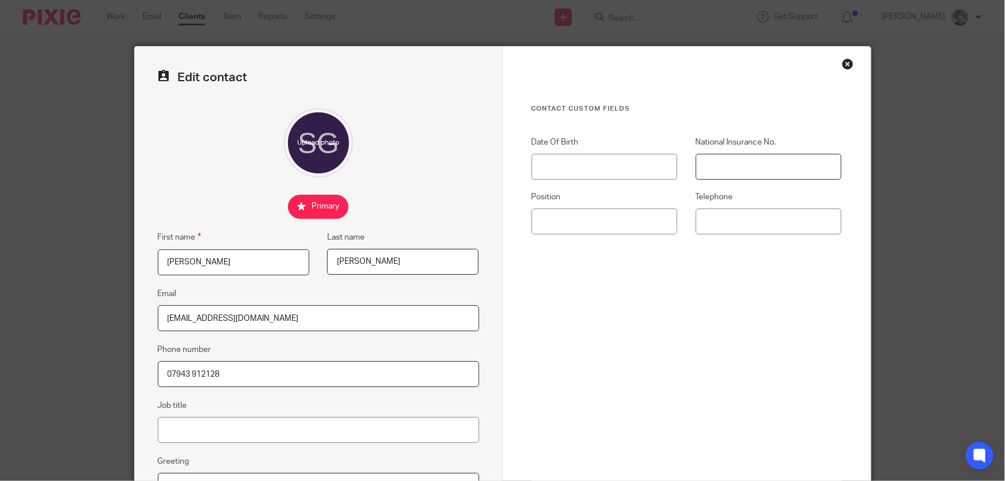
click at [726, 165] on input "National Insurance No." at bounding box center [769, 167] width 146 height 26
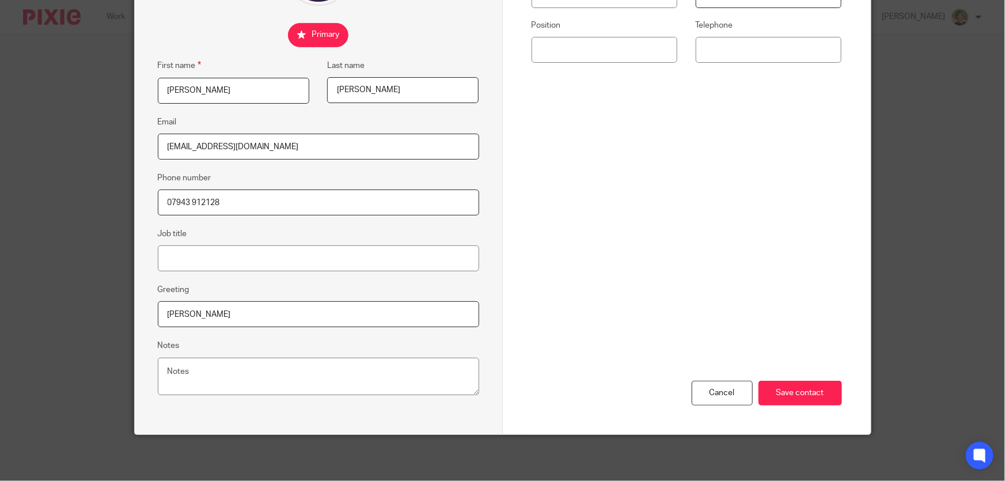
type input "PG938996A"
click at [815, 380] on div "Cancel Save contact" at bounding box center [687, 331] width 311 height 207
click at [809, 392] on input "Save contact" at bounding box center [801, 393] width 84 height 25
click at [796, 393] on input "Save contact" at bounding box center [801, 393] width 84 height 25
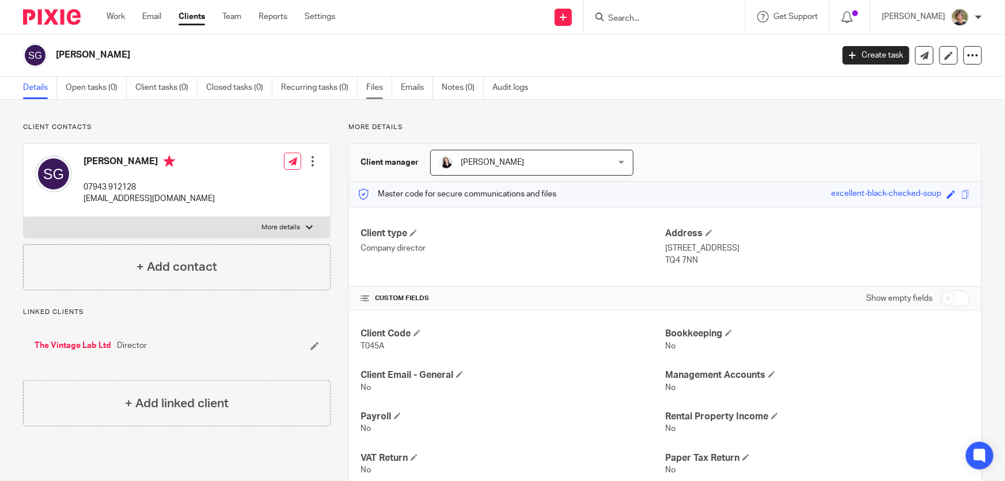
click at [376, 86] on link "Files" at bounding box center [379, 88] width 26 height 22
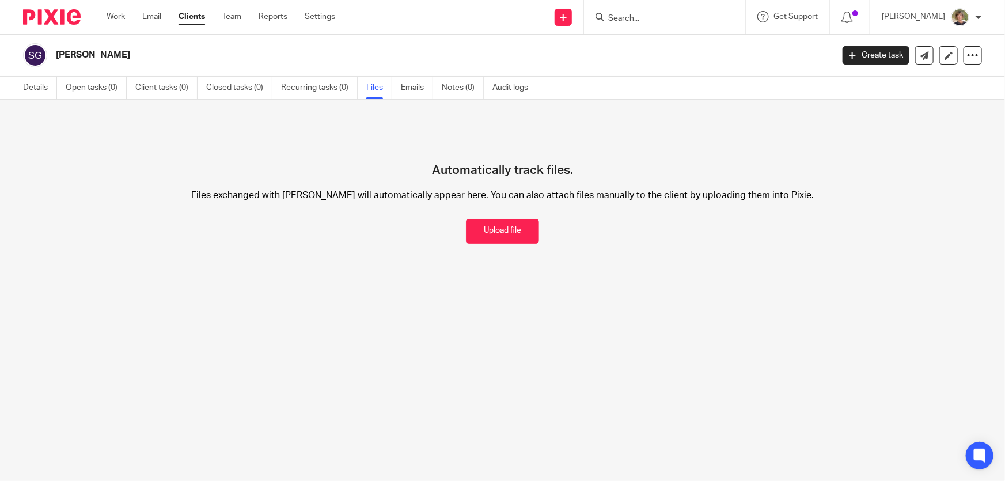
click at [661, 22] on input "Search" at bounding box center [659, 19] width 104 height 10
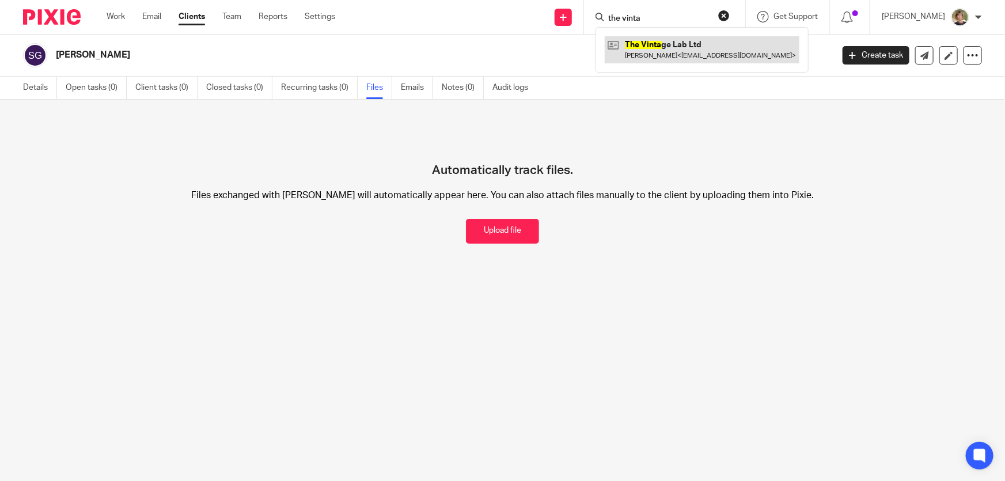
type input "the vinta"
click at [692, 44] on link at bounding box center [702, 49] width 195 height 27
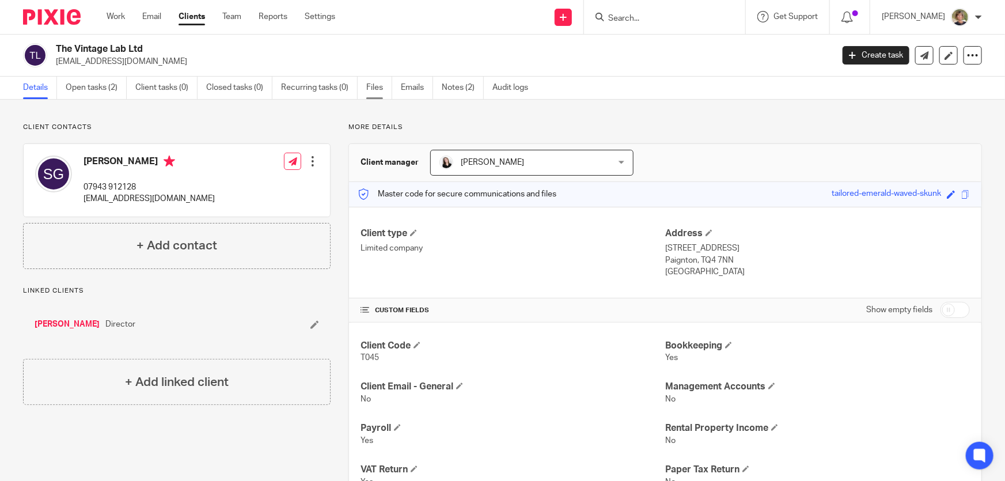
click at [376, 86] on link "Files" at bounding box center [379, 88] width 26 height 22
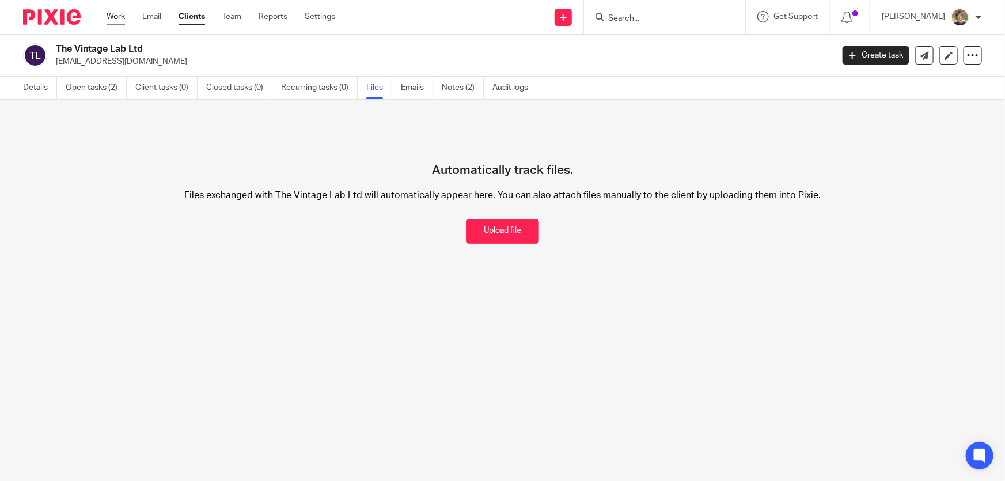
click at [115, 12] on link "Work" at bounding box center [116, 17] width 18 height 12
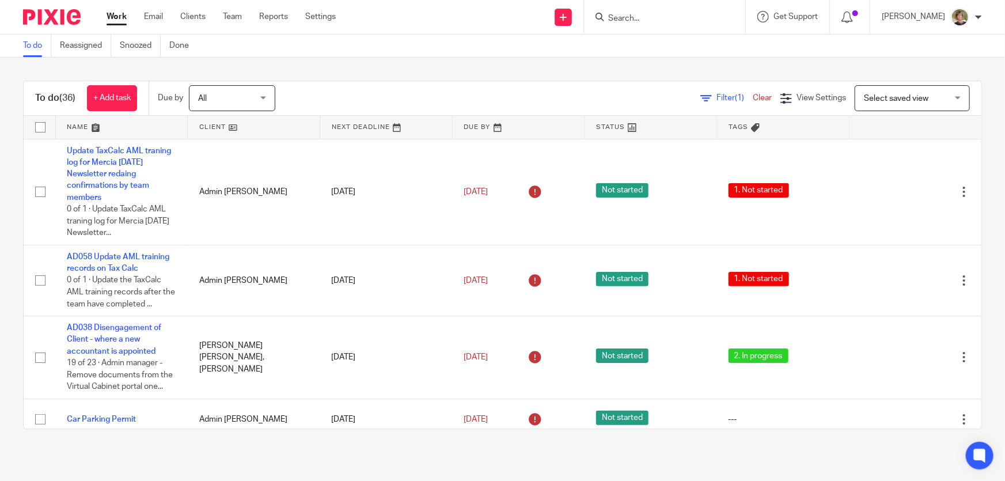
click at [680, 17] on input "Search" at bounding box center [659, 19] width 104 height 10
type input "The Vintage"
click at [691, 46] on link at bounding box center [702, 49] width 195 height 27
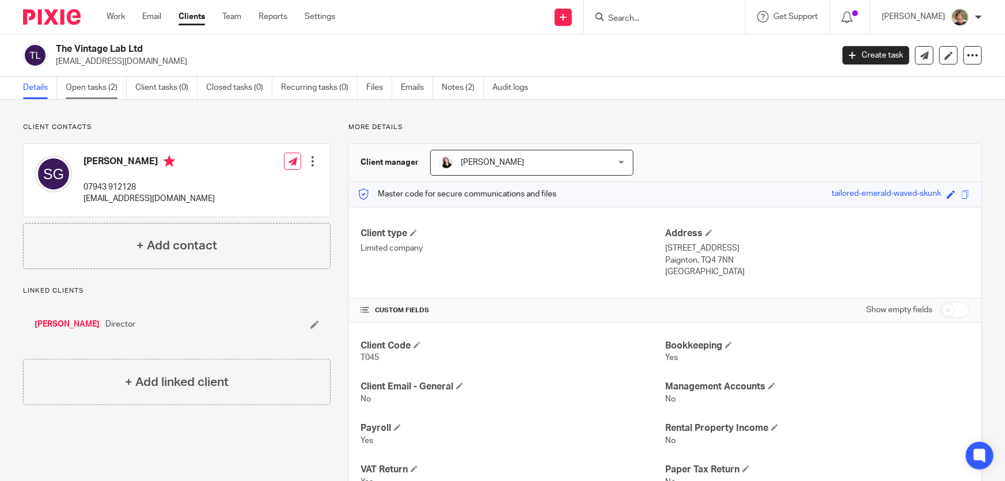
click at [98, 86] on link "Open tasks (2)" at bounding box center [96, 88] width 61 height 22
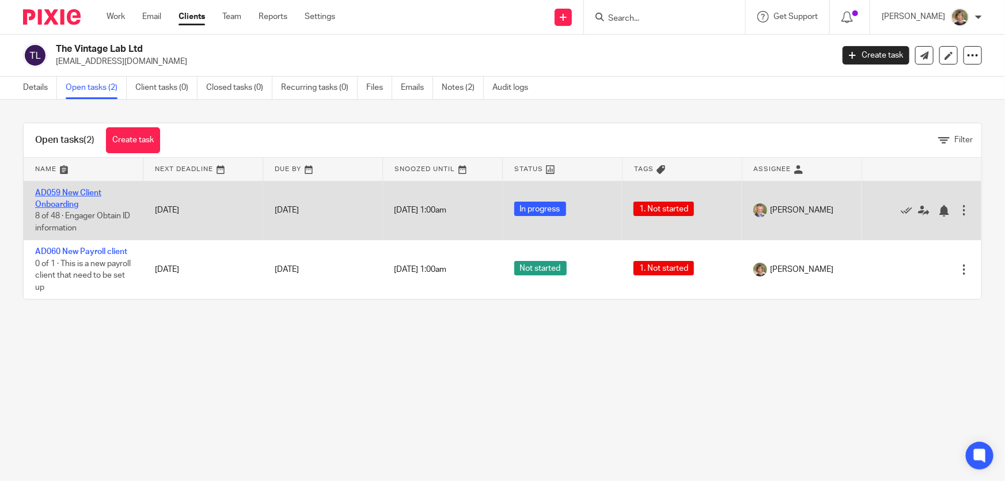
click at [73, 194] on link "AD059 New Client Onboarding" at bounding box center [68, 199] width 66 height 20
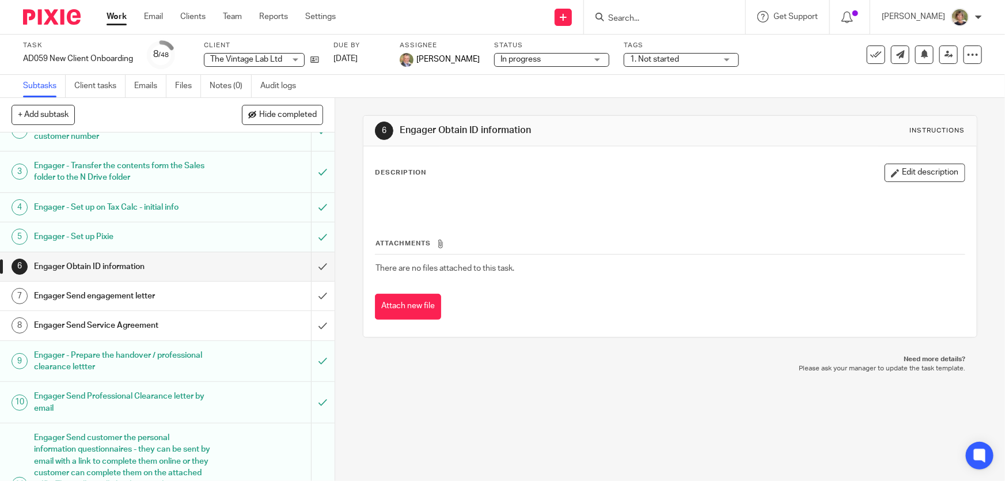
scroll to position [104, 0]
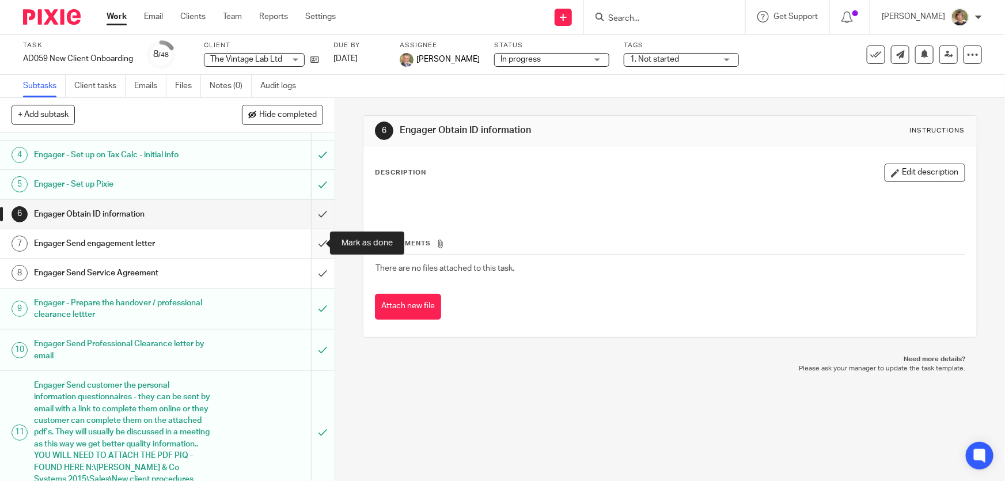
click at [311, 240] on input "submit" at bounding box center [167, 243] width 335 height 29
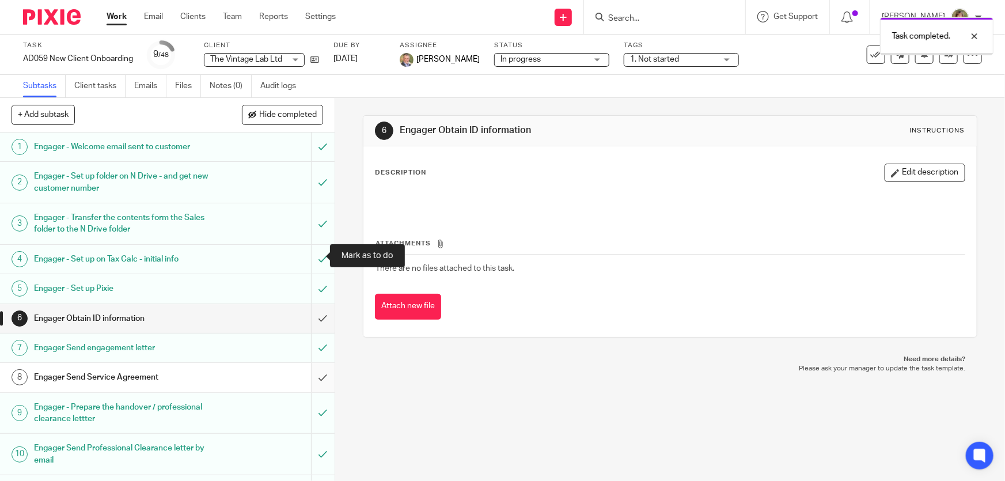
scroll to position [157, 0]
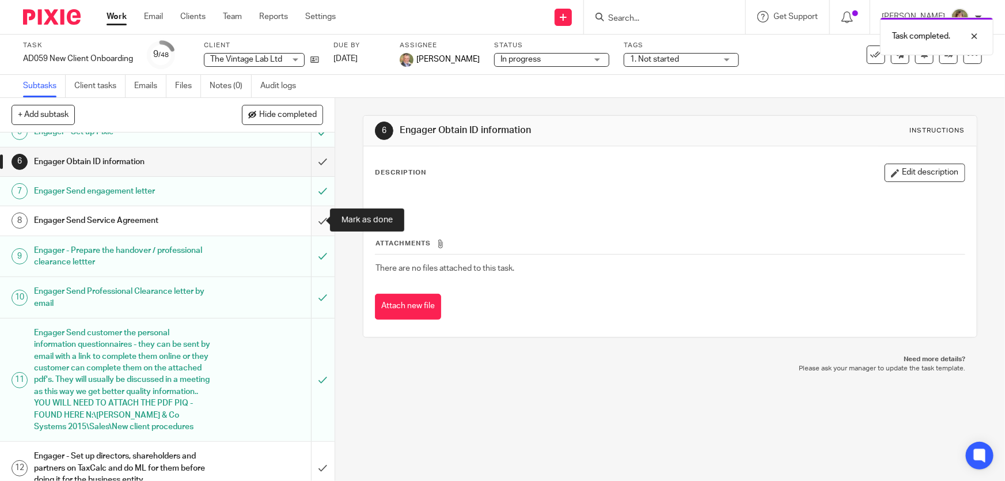
click at [312, 219] on input "submit" at bounding box center [167, 220] width 335 height 29
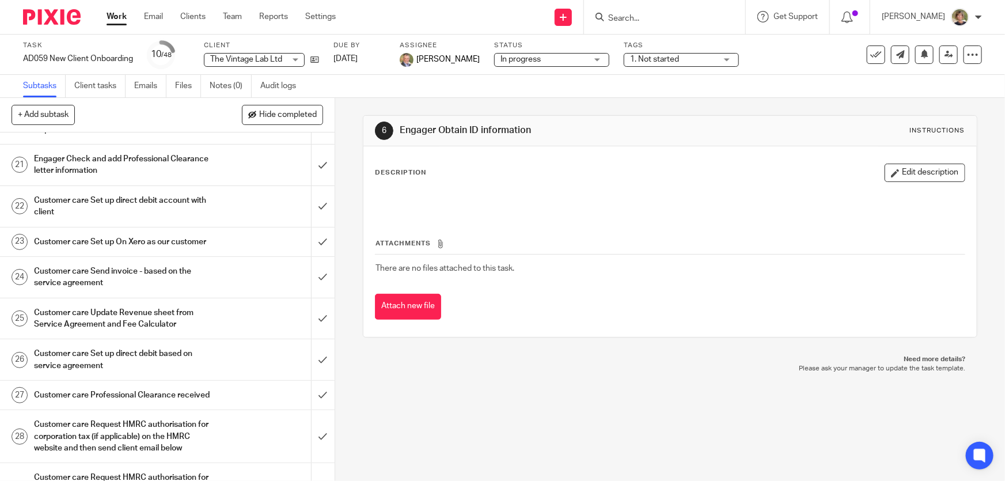
scroll to position [890, 0]
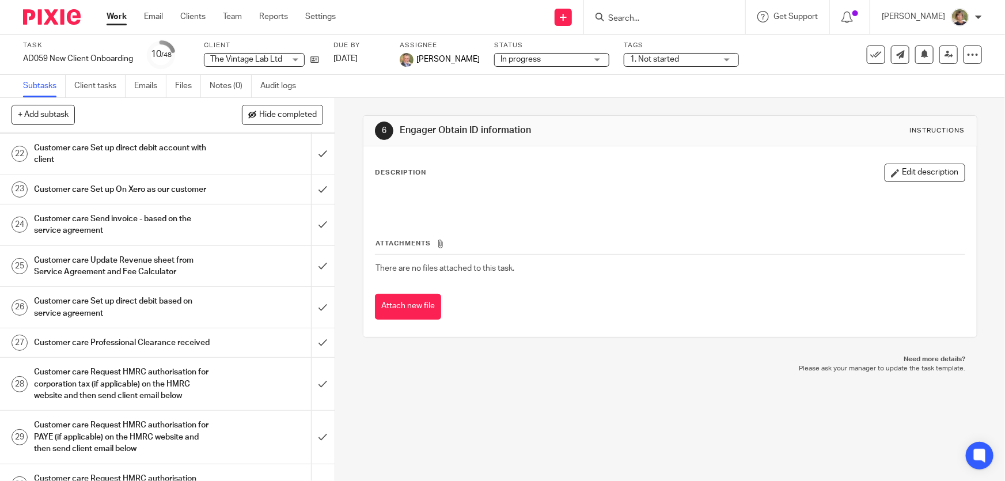
click at [82, 404] on h1 "Customer care Request HMRC authorisation for corporation tax (if applicable) on…" at bounding box center [122, 384] width 177 height 41
click at [94, 404] on h1 "Customer care Request HMRC authorisation for corporation tax (if applicable) on…" at bounding box center [122, 384] width 177 height 41
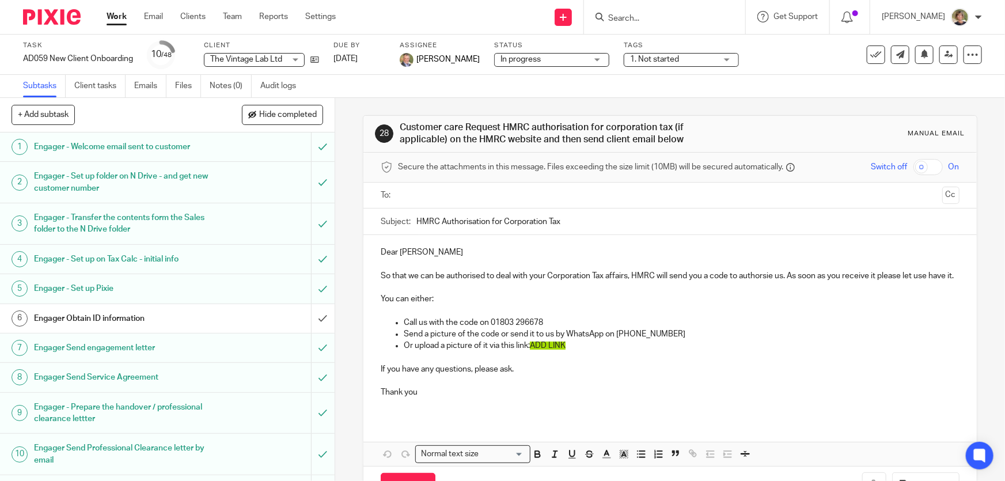
click at [928, 275] on p "So that we can be authorised to deal with your Corporation Tax affairs, HMRC wi…" at bounding box center [670, 276] width 578 height 12
click at [573, 351] on p "Or upload a picture of it via this link: ADD LINK" at bounding box center [681, 346] width 555 height 12
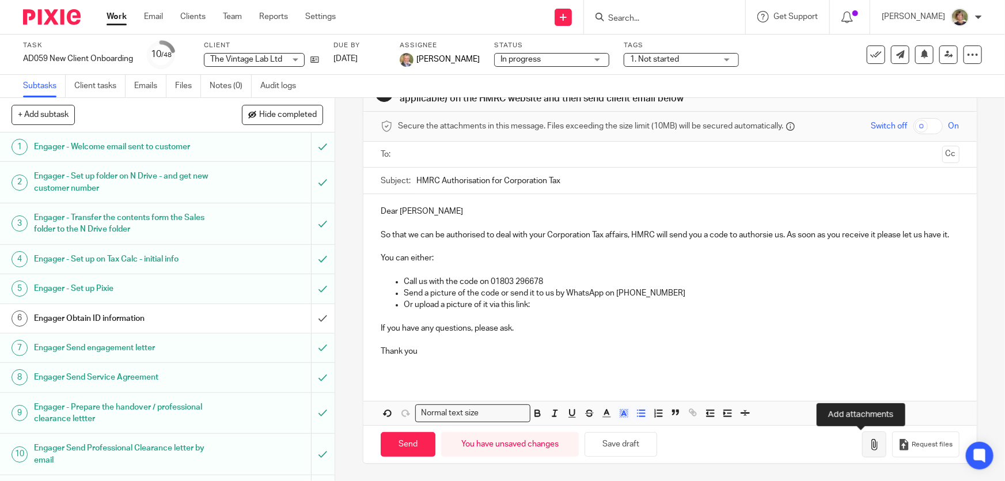
click at [869, 444] on icon "button" at bounding box center [875, 445] width 12 height 12
click at [546, 305] on p "Or upload a picture of it via this link:" at bounding box center [681, 305] width 555 height 12
click at [919, 439] on button "Request files" at bounding box center [925, 445] width 67 height 26
click at [399, 381] on div "Dear Scott So that we can be authorised to deal with your Corporation Tax affai…" at bounding box center [670, 309] width 613 height 231
drag, startPoint x: 374, startPoint y: 362, endPoint x: 422, endPoint y: 369, distance: 48.4
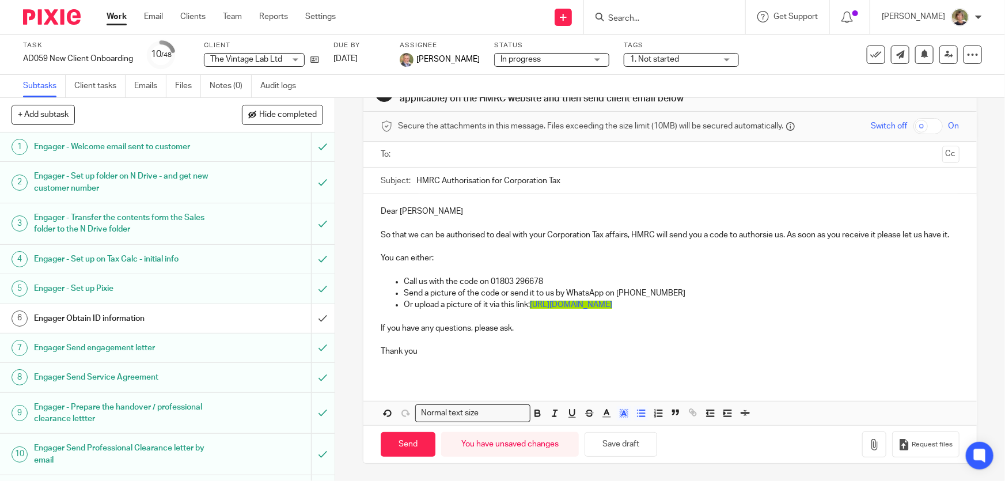
click at [375, 362] on div "Dear Scott So that we can be authorised to deal with your Corporation Tax affai…" at bounding box center [670, 286] width 613 height 184
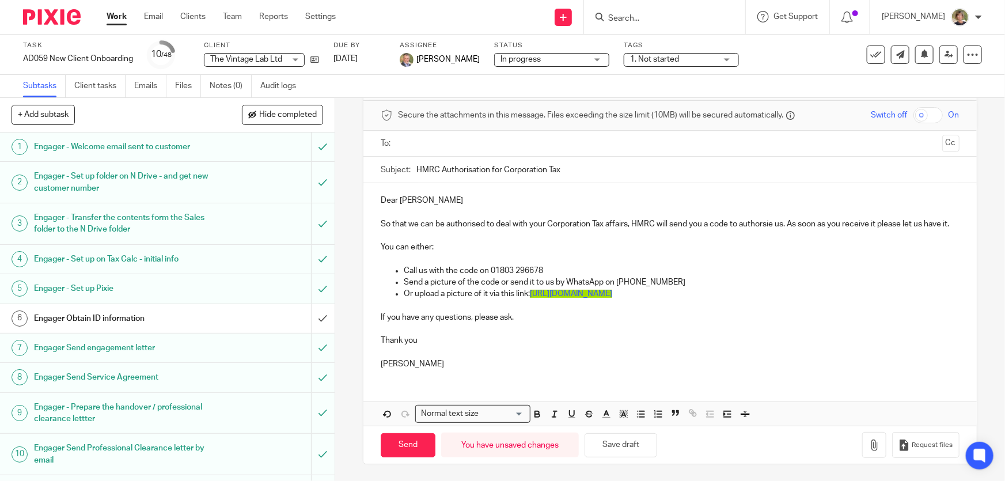
click at [430, 138] on input "text" at bounding box center [669, 143] width 535 height 13
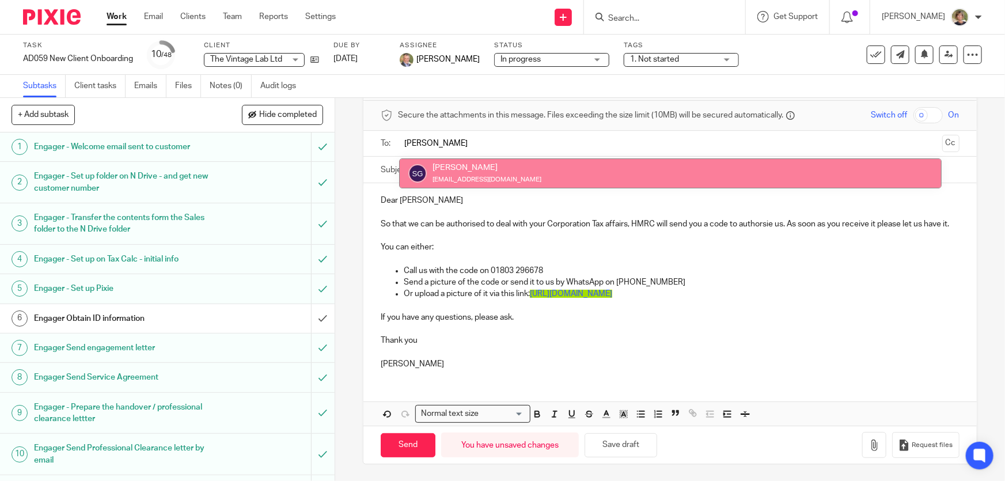
type input "[PERSON_NAME]"
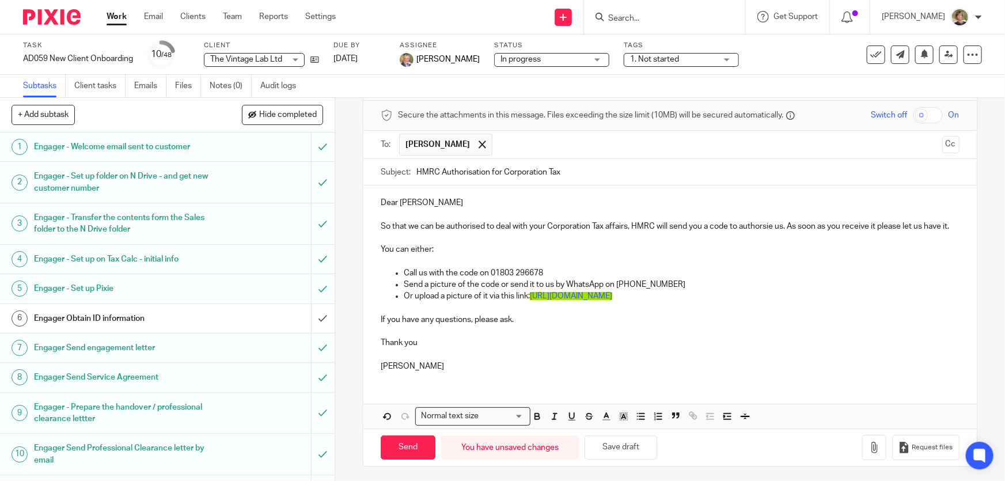
click at [766, 225] on p "So that we can be authorised to deal with your Corporation Tax affairs, HMRC wi…" at bounding box center [670, 227] width 578 height 12
click at [769, 225] on p "So that we can be authorised to deal with your Corporation Tax affairs, HMRC wi…" at bounding box center [670, 227] width 578 height 12
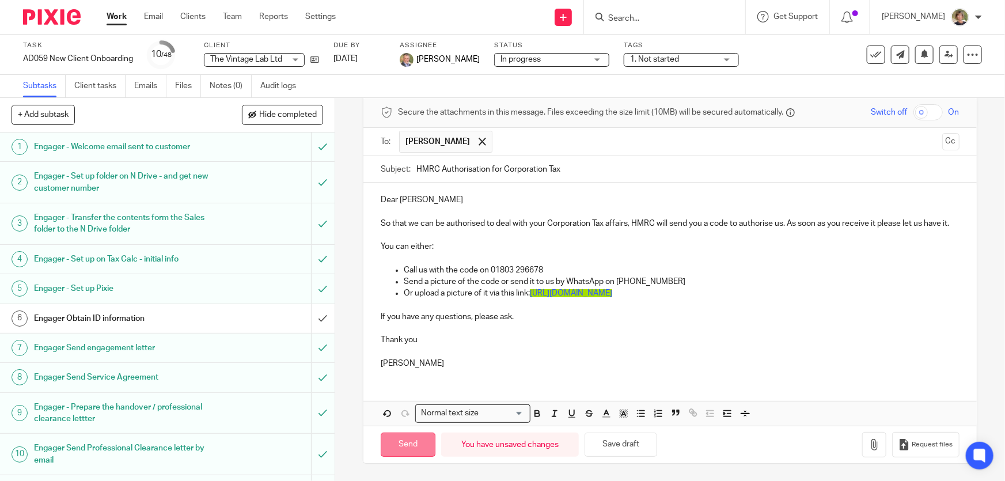
click at [400, 442] on input "Send" at bounding box center [408, 445] width 55 height 25
type input "Sent"
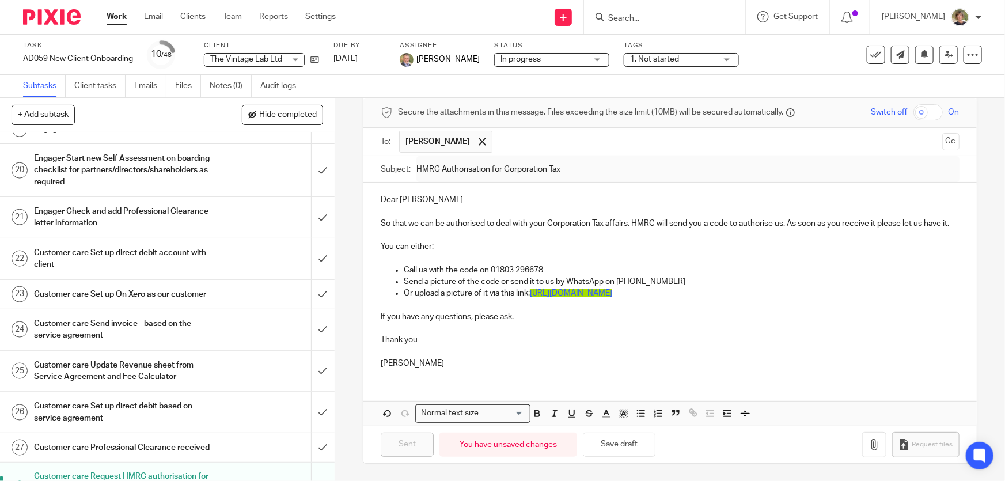
scroll to position [995, 0]
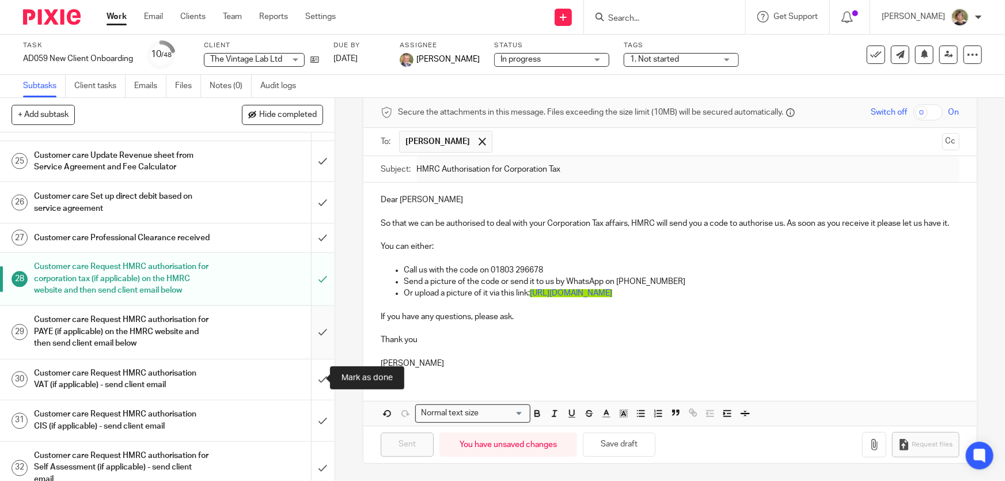
click at [311, 358] on input "submit" at bounding box center [167, 332] width 335 height 52
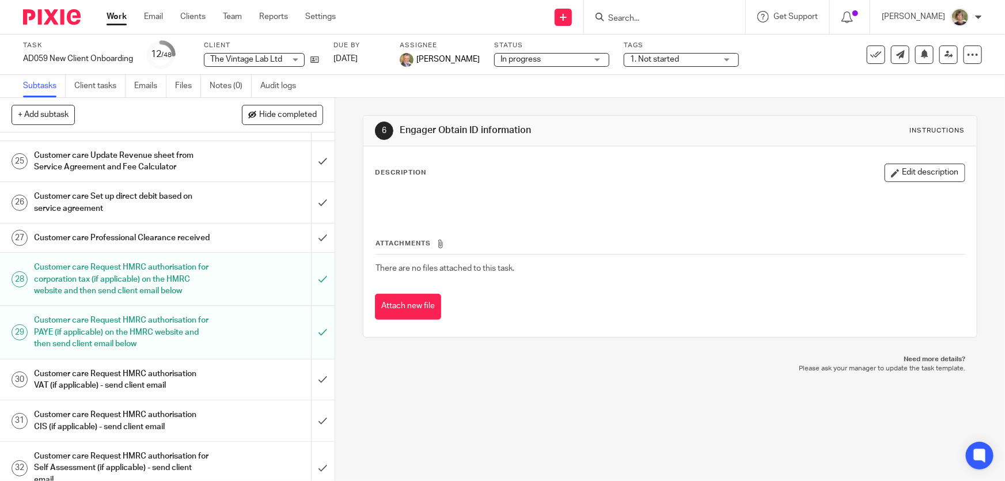
scroll to position [1047, 0]
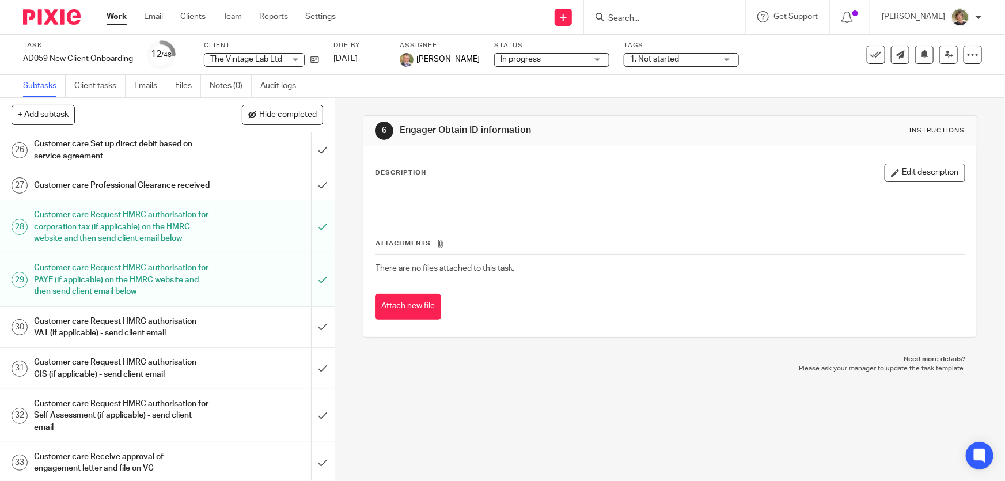
click at [143, 300] on h1 "Customer care Request HMRC authorisation for PAYE (if applicable) on the HMRC w…" at bounding box center [122, 279] width 177 height 41
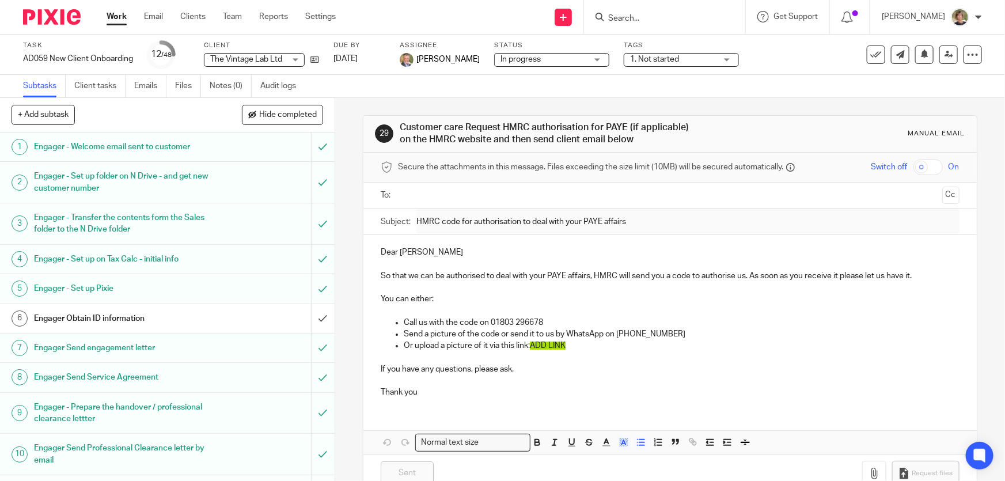
click at [572, 347] on p "Or upload a picture of it via this link: ADD LINK" at bounding box center [681, 346] width 555 height 12
drag, startPoint x: 570, startPoint y: 346, endPoint x: 529, endPoint y: 348, distance: 40.4
click at [529, 348] on p "Or upload a picture of it via this link: ADD LINK" at bounding box center [681, 346] width 555 height 12
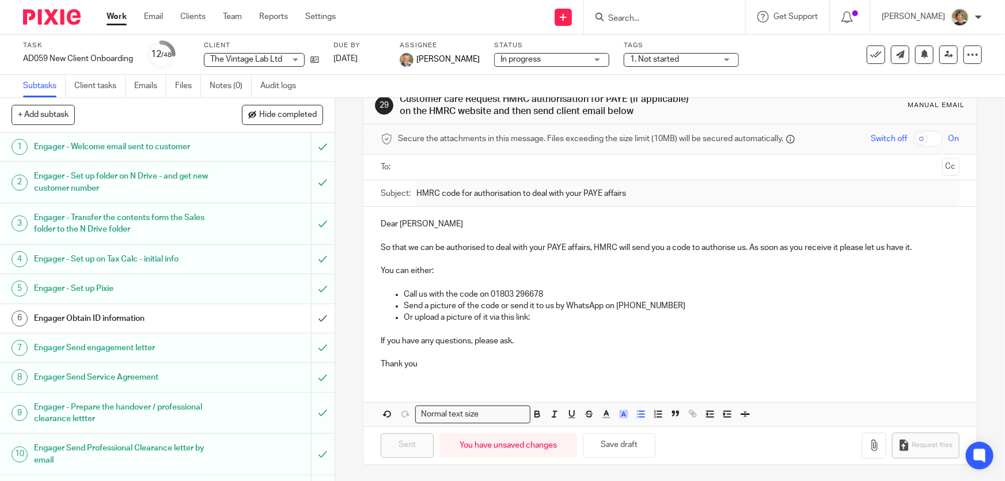
click at [796, 389] on div "Dear Scott So that we can be authorised to deal with your PAYE affairs, HMRC wi…" at bounding box center [670, 316] width 613 height 219
click at [427, 163] on input "text" at bounding box center [669, 167] width 535 height 13
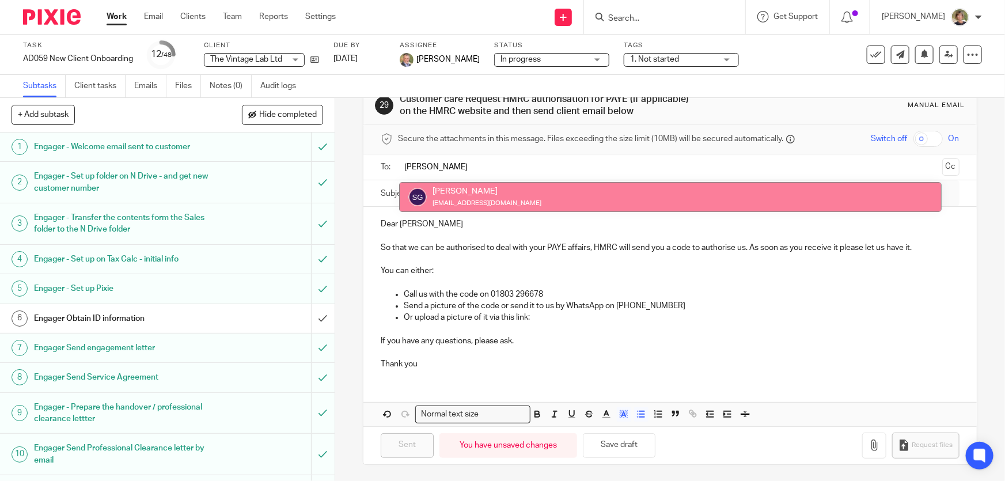
type input "scott"
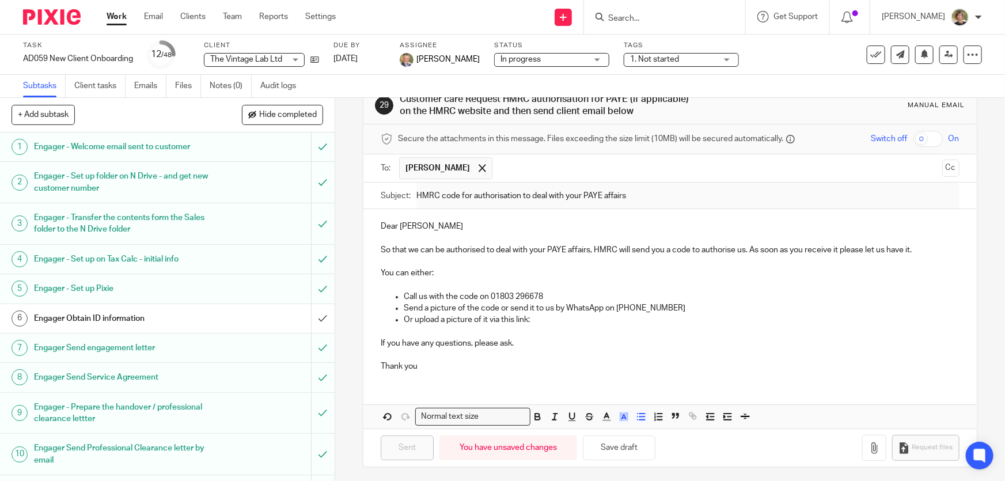
scroll to position [31, 0]
click at [426, 391] on div "Dear Scott So that we can be authorised to deal with your PAYE affairs, HMRC wi…" at bounding box center [670, 316] width 613 height 219
click at [402, 380] on div "Dear Scott So that we can be authorised to deal with your PAYE affairs, HMRC wi…" at bounding box center [670, 316] width 613 height 219
click at [429, 361] on p "Thank you" at bounding box center [670, 364] width 578 height 12
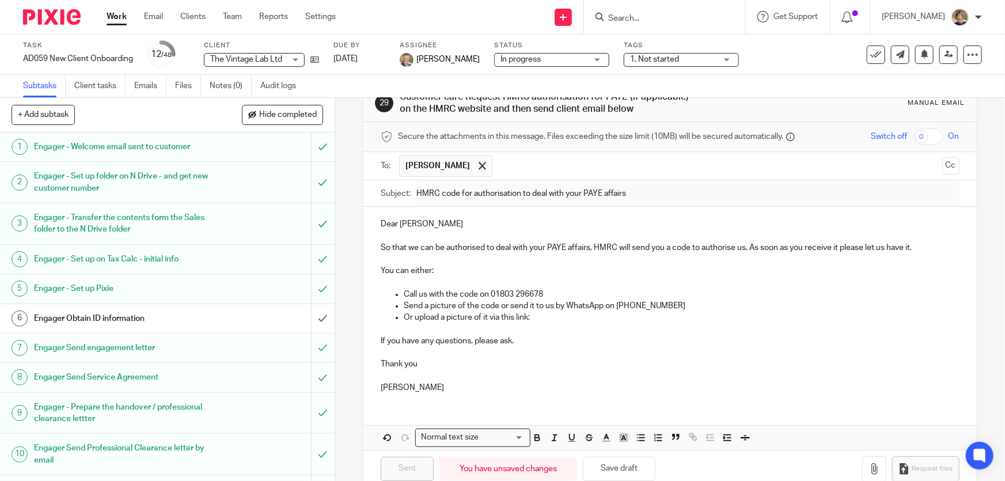
scroll to position [54, 0]
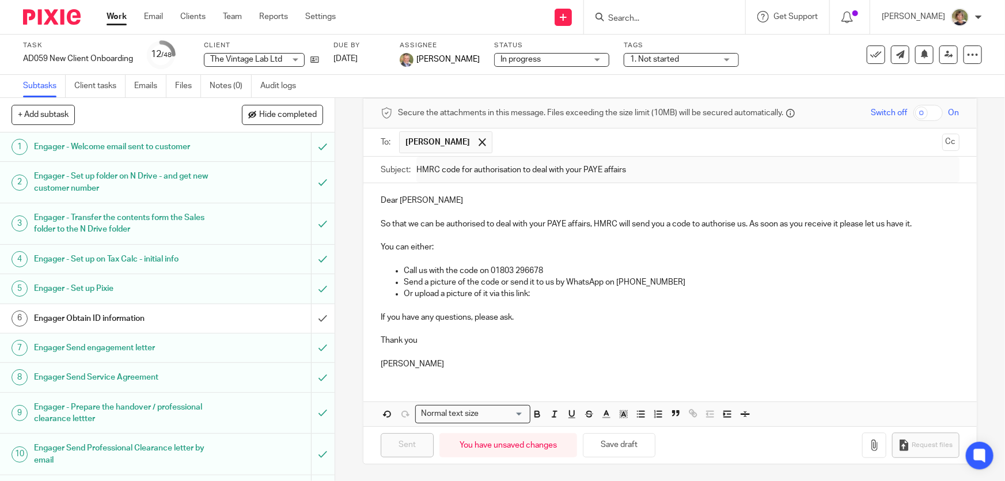
click at [691, 335] on p "Thank you" at bounding box center [670, 341] width 578 height 12
click at [611, 450] on button "Save draft" at bounding box center [619, 445] width 73 height 25
click at [741, 330] on p at bounding box center [670, 329] width 578 height 12
click at [713, 344] on p "Thank you" at bounding box center [670, 341] width 578 height 12
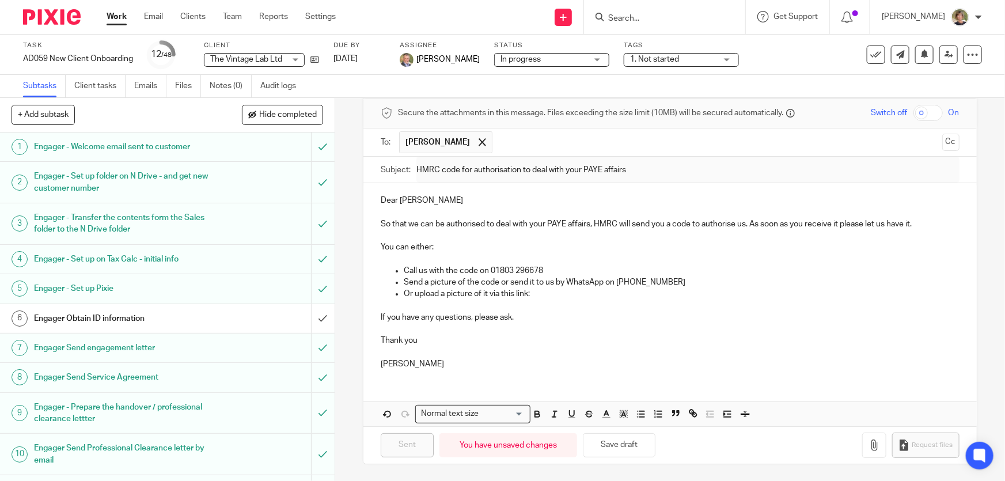
click at [495, 446] on div "You have unsaved changes" at bounding box center [509, 445] width 138 height 25
click at [623, 442] on button "Save draft" at bounding box center [619, 445] width 73 height 25
click at [685, 355] on p at bounding box center [670, 353] width 578 height 12
click at [569, 199] on p "Dear Scott" at bounding box center [670, 201] width 578 height 12
click at [824, 311] on p at bounding box center [670, 306] width 578 height 12
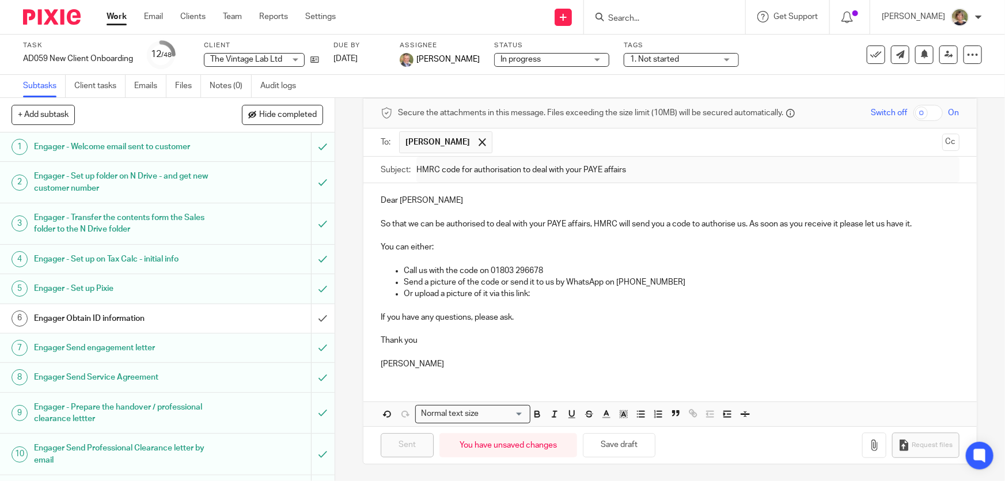
click at [836, 332] on p at bounding box center [670, 329] width 578 height 12
click at [582, 364] on p "Marianne" at bounding box center [670, 364] width 578 height 12
click at [581, 363] on p "Marianne" at bounding box center [670, 364] width 578 height 12
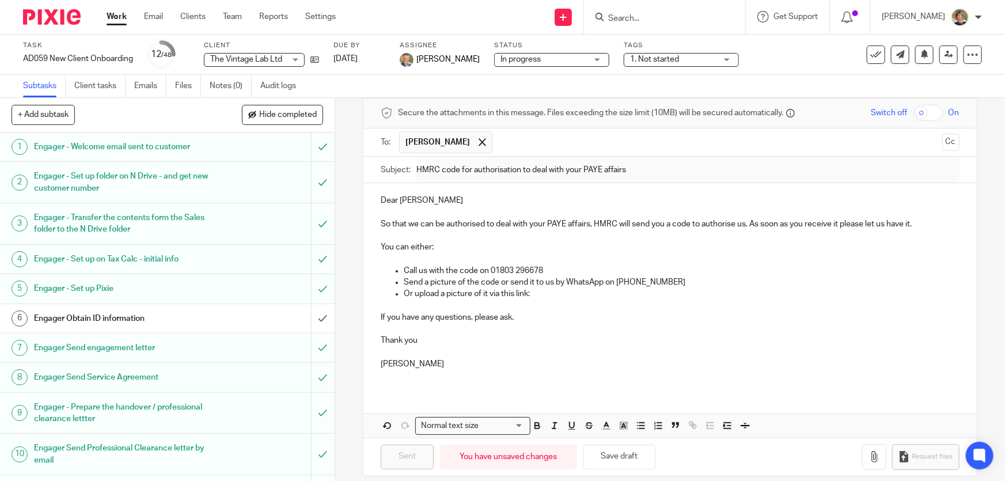
click at [381, 199] on p "Dear Scott" at bounding box center [670, 201] width 578 height 12
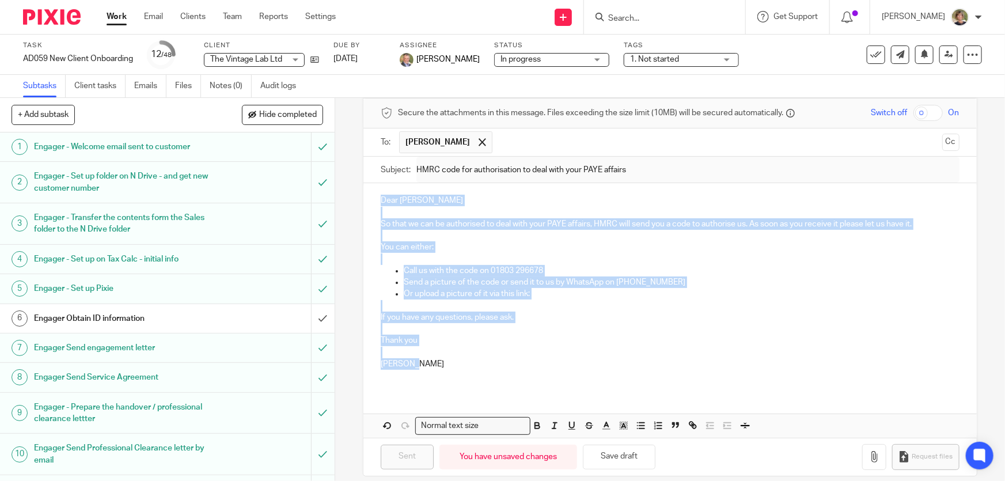
drag, startPoint x: 379, startPoint y: 197, endPoint x: 599, endPoint y: 359, distance: 273.2
click at [599, 359] on div "Dear Scott So that we can be authorised to deal with your PAYE affairs, HMRC wi…" at bounding box center [670, 286] width 613 height 207
copy div "Dear Scott So that we can be authorised to deal with your PAYE affairs, HMRC wi…"
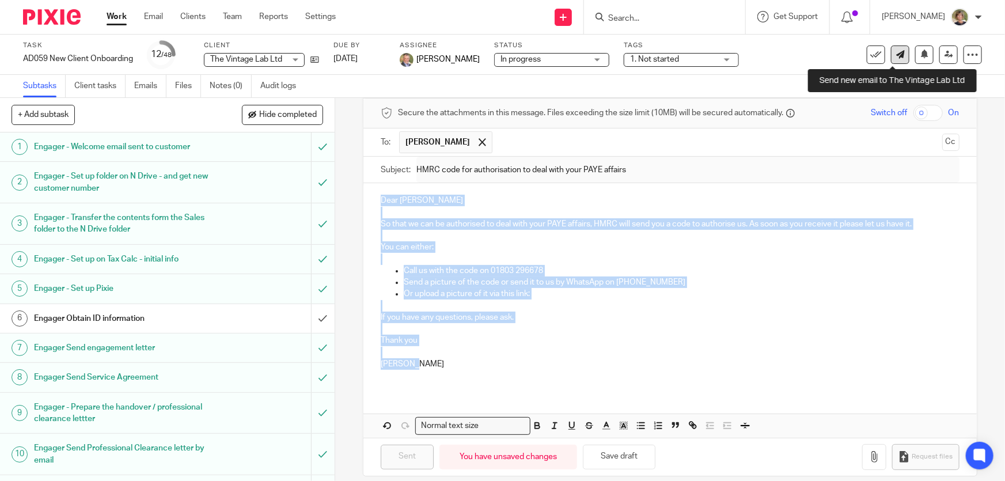
click at [896, 54] on icon at bounding box center [900, 54] width 9 height 9
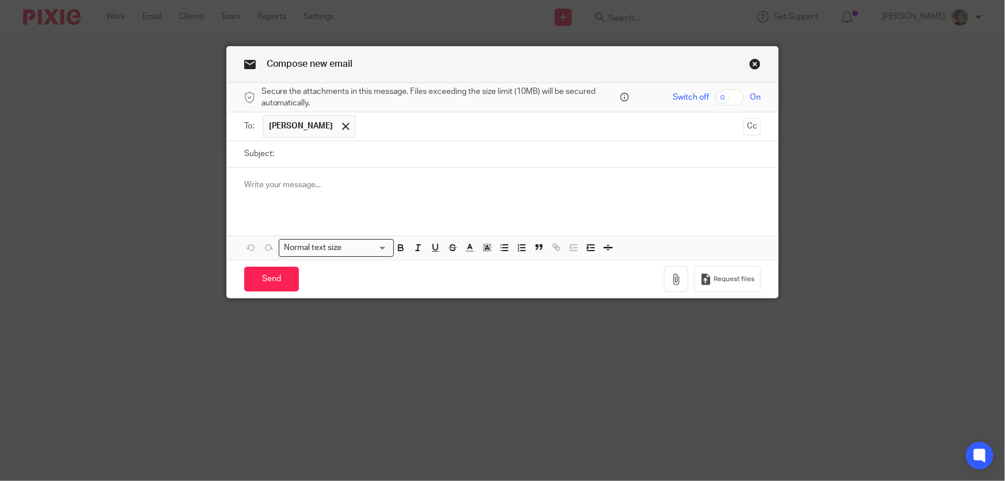
click at [264, 189] on p at bounding box center [502, 185] width 517 height 12
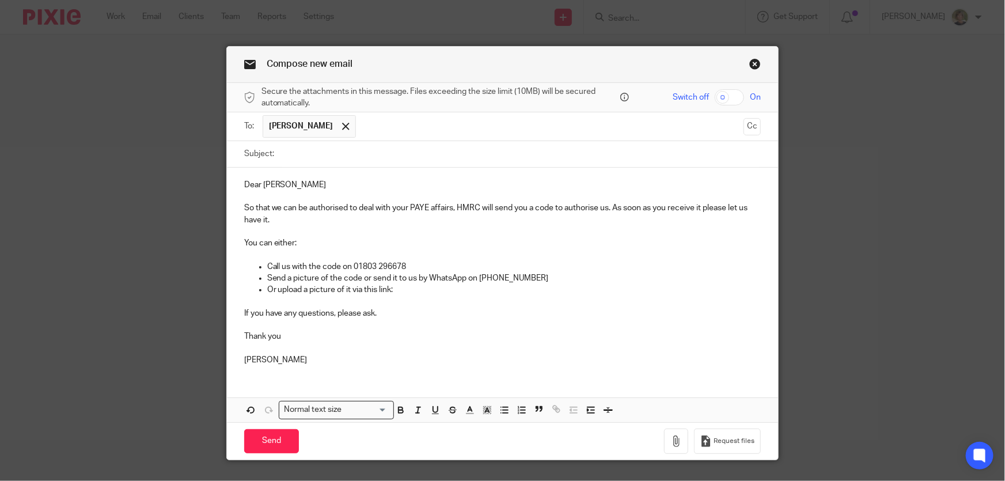
click at [311, 145] on input "Subject:" at bounding box center [521, 154] width 482 height 26
type input "HMRC PAYE authorisation"
click at [391, 292] on p "Or upload a picture of it via this link:" at bounding box center [514, 290] width 494 height 12
click at [736, 438] on span "Request files" at bounding box center [734, 441] width 41 height 9
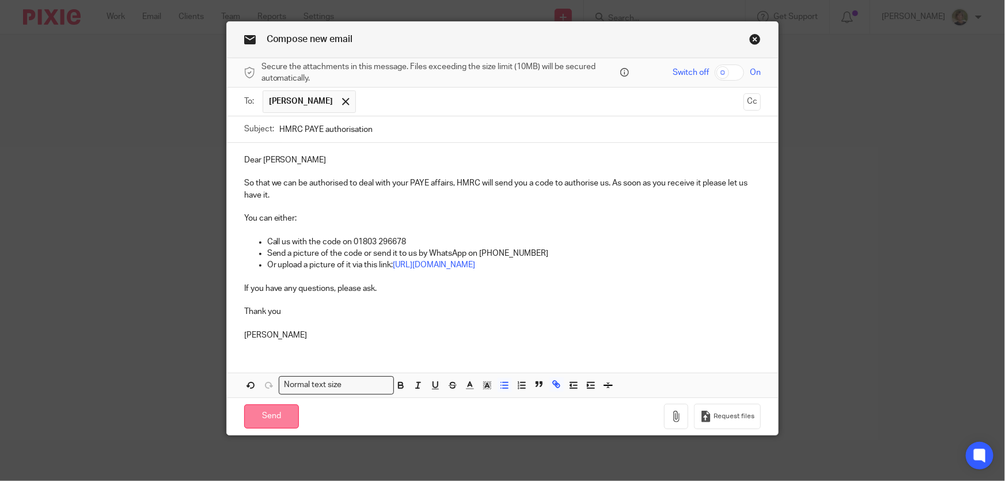
click at [262, 405] on input "Send" at bounding box center [271, 416] width 55 height 25
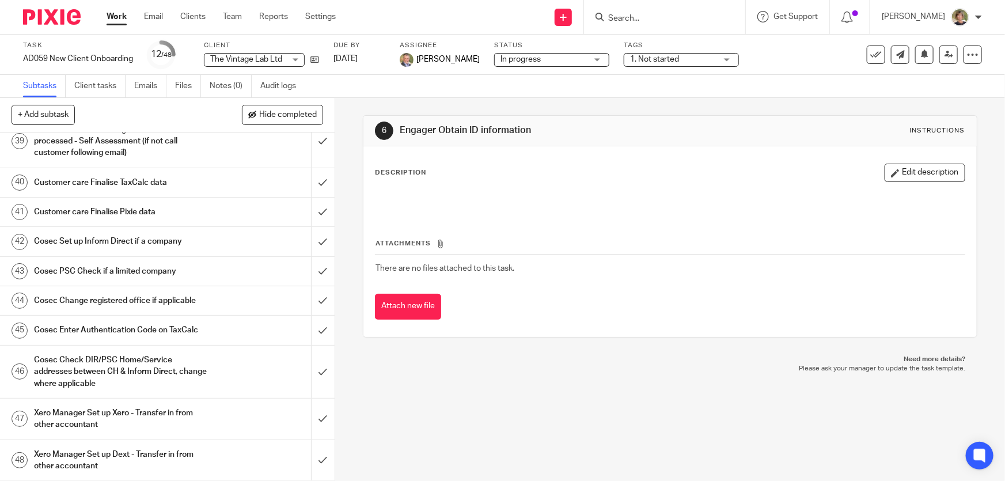
scroll to position [1750, 0]
click at [119, 15] on link "Work" at bounding box center [117, 17] width 20 height 12
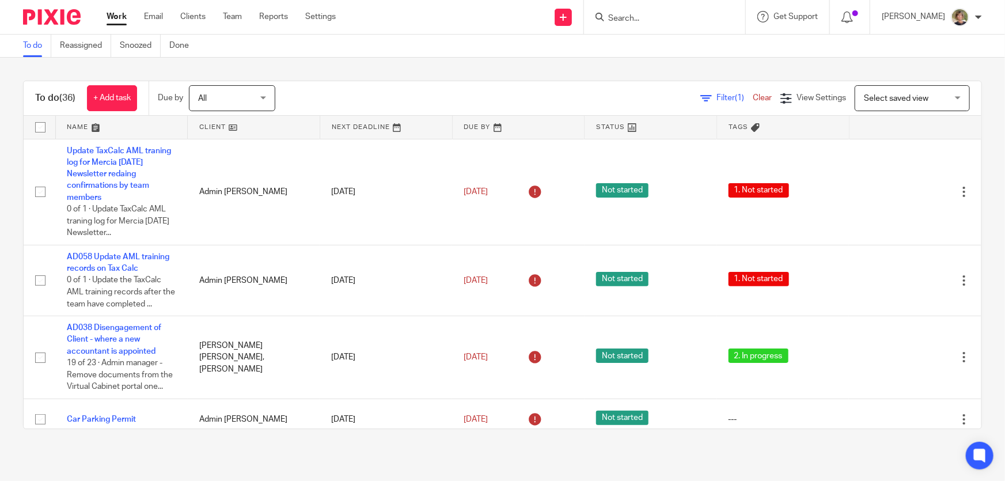
click at [647, 19] on input "Search" at bounding box center [659, 19] width 104 height 10
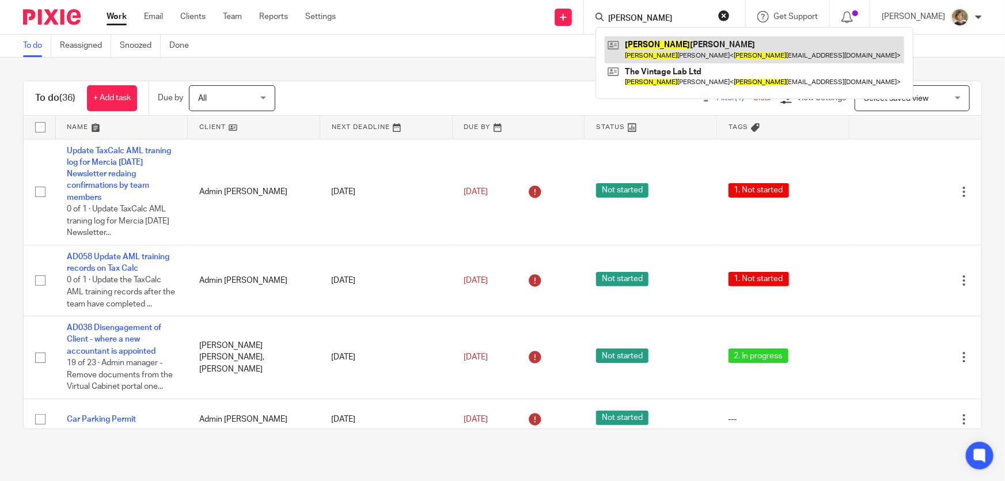
type input "[PERSON_NAME]"
click at [736, 52] on link at bounding box center [755, 49] width 300 height 27
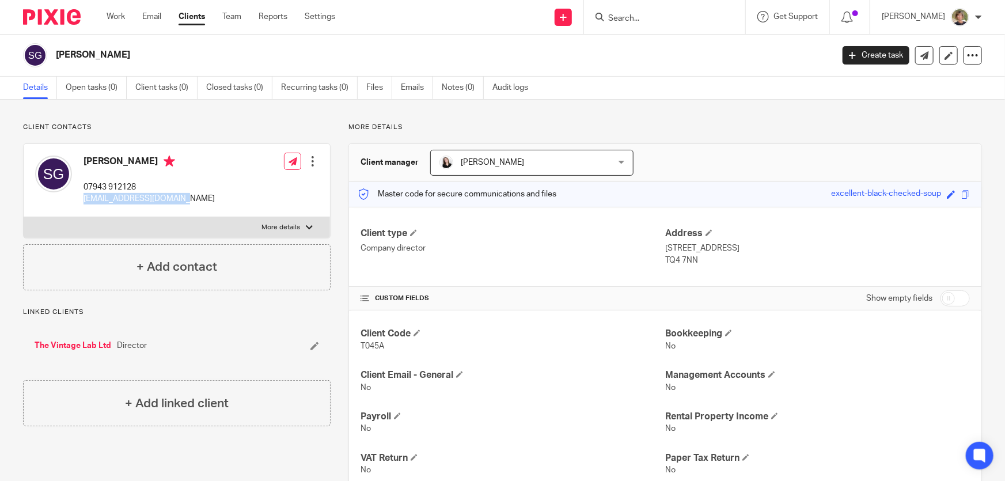
drag, startPoint x: 192, startPoint y: 196, endPoint x: 84, endPoint y: 198, distance: 108.3
click at [84, 198] on div "[PERSON_NAME] 07943 912128 [EMAIL_ADDRESS][DOMAIN_NAME] Edit contact Create cli…" at bounding box center [177, 180] width 306 height 73
copy p "[EMAIL_ADDRESS][DOMAIN_NAME]"
